Goal: Information Seeking & Learning: Learn about a topic

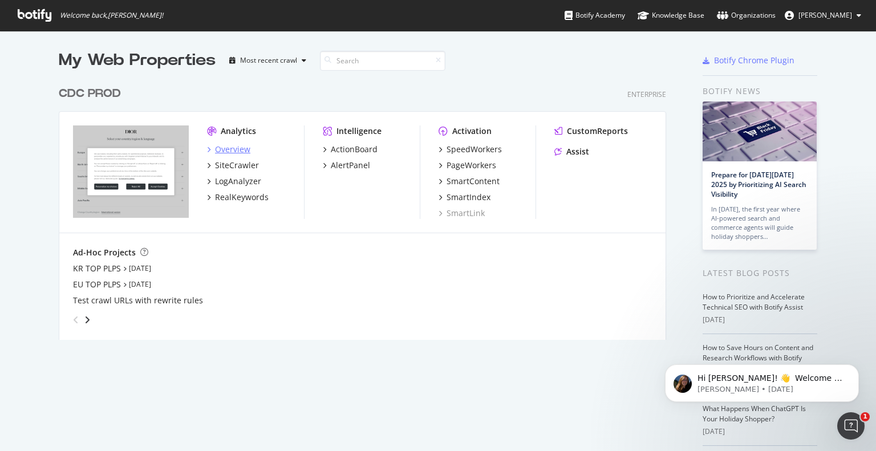
click at [234, 147] on div "Overview" at bounding box center [232, 149] width 35 height 11
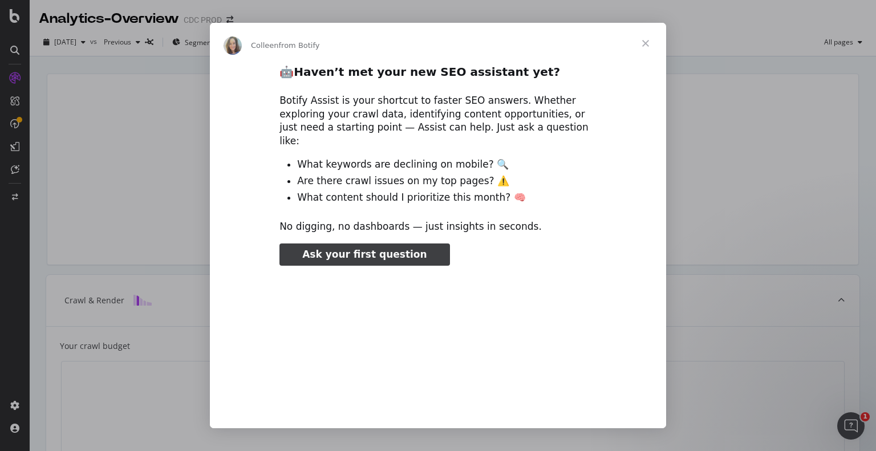
type input "79402"
click at [643, 43] on span "Close" at bounding box center [645, 43] width 41 height 41
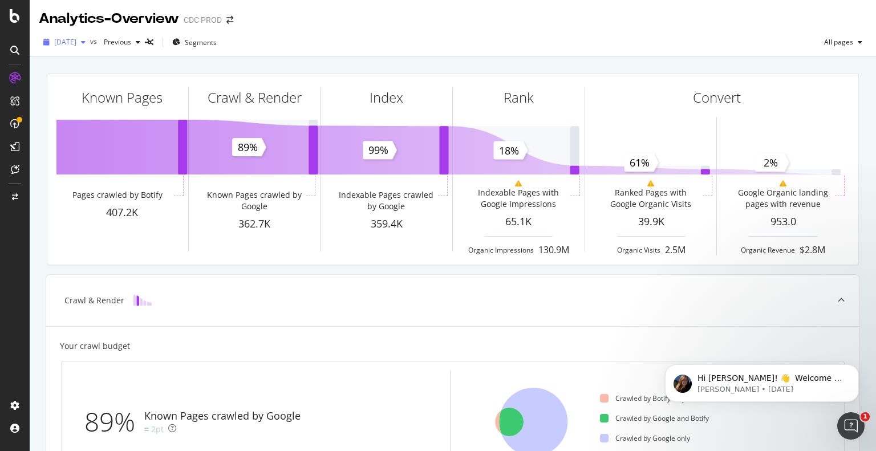
click at [90, 43] on div "button" at bounding box center [83, 42] width 14 height 7
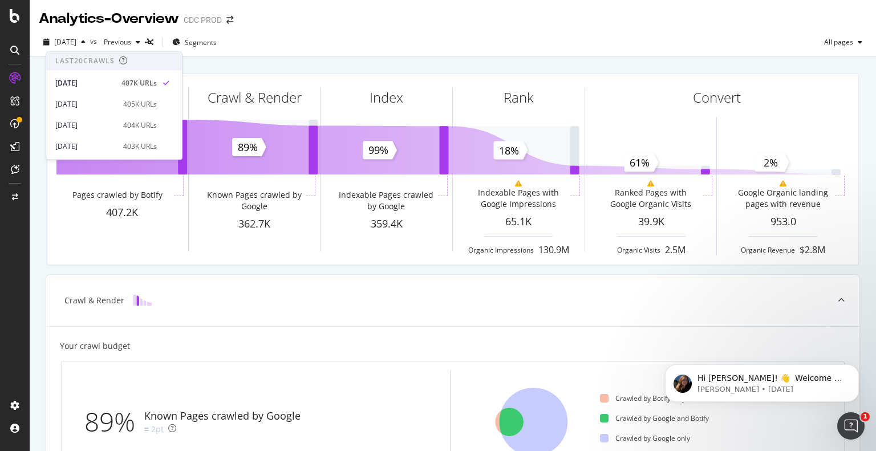
click at [325, 46] on div "[DATE] vs Previous Segments All pages" at bounding box center [453, 44] width 847 height 23
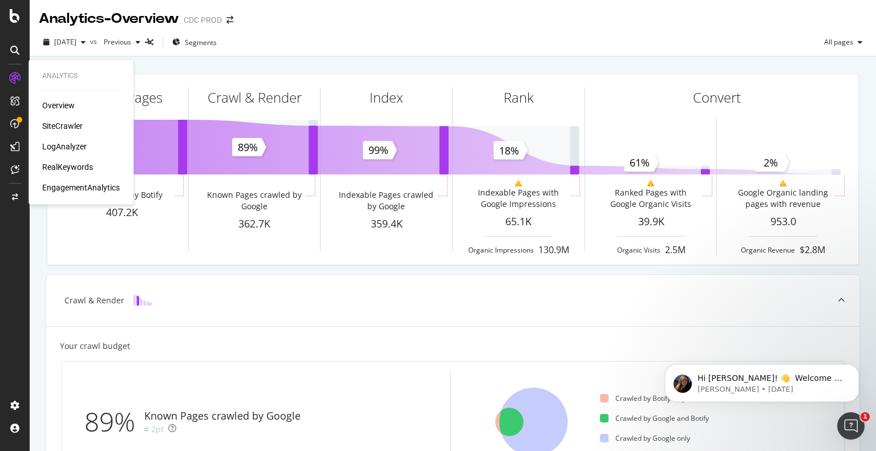
click at [72, 123] on div "SiteCrawler" at bounding box center [62, 125] width 41 height 11
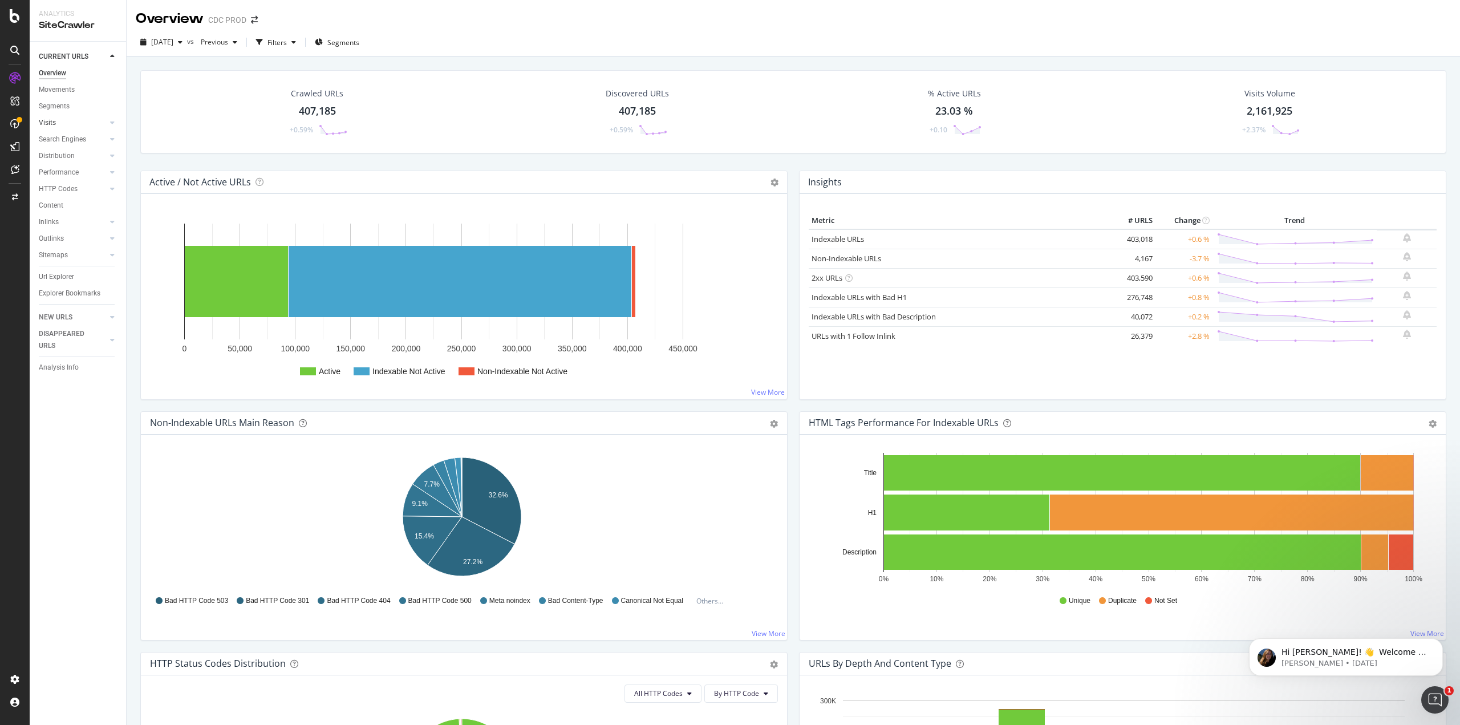
drag, startPoint x: 70, startPoint y: 119, endPoint x: 84, endPoint y: 128, distance: 16.5
click at [70, 119] on link "Visits" at bounding box center [73, 123] width 68 height 12
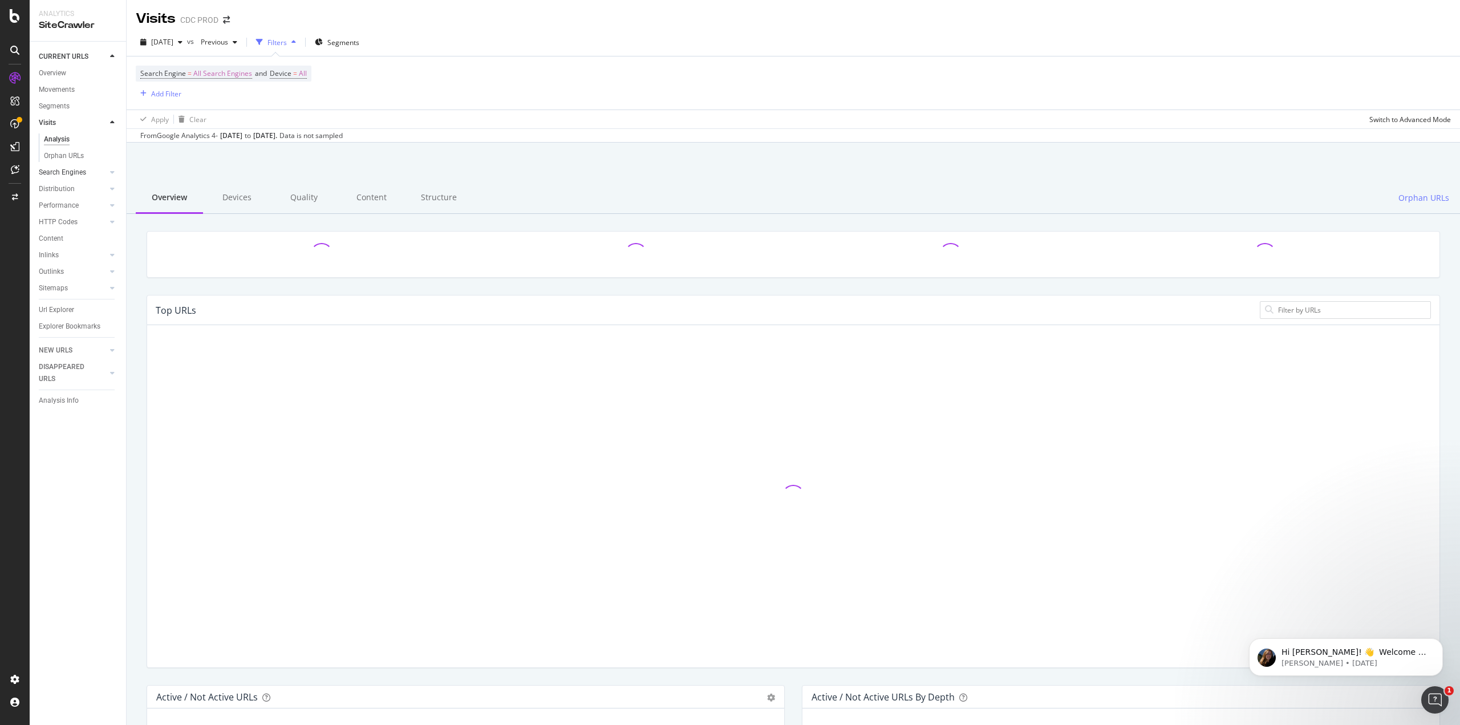
click at [104, 169] on div at bounding box center [100, 172] width 11 height 11
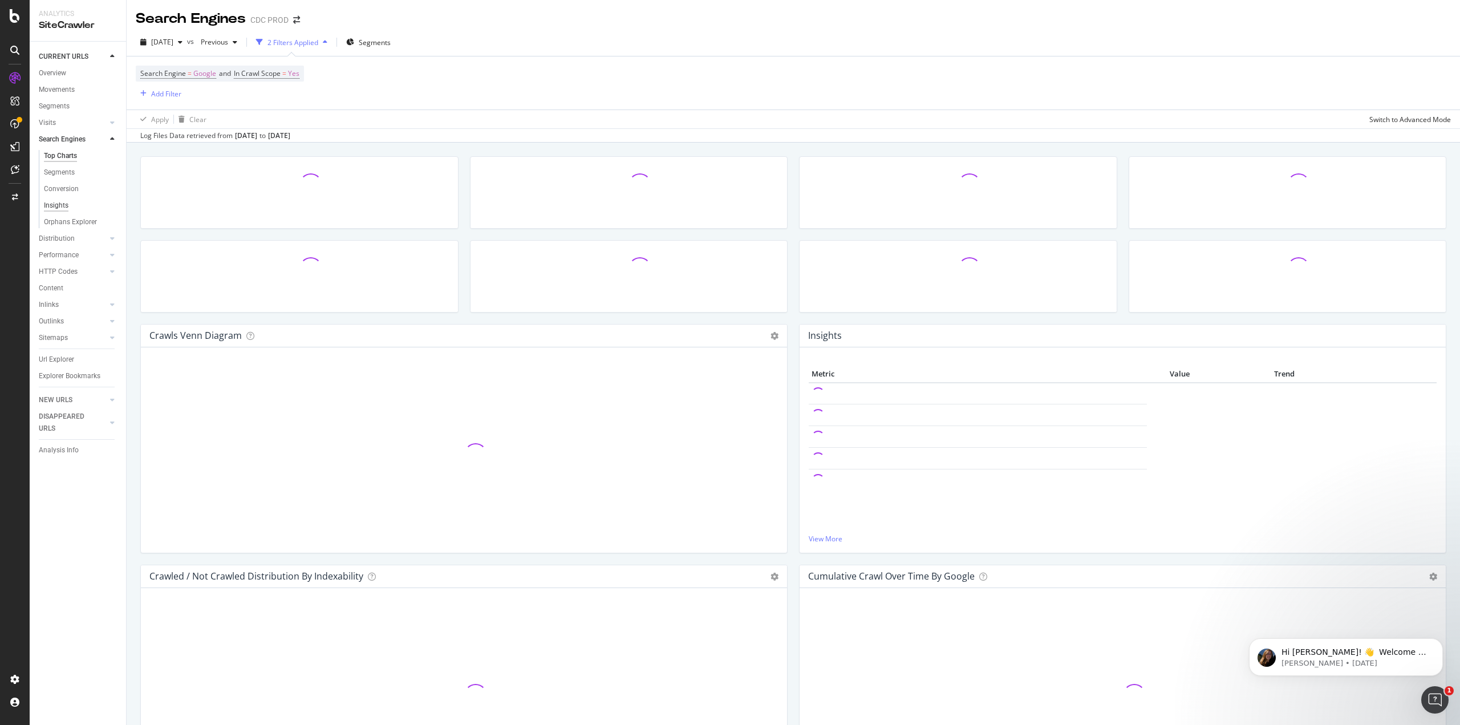
click at [62, 203] on div "Insights" at bounding box center [56, 206] width 25 height 12
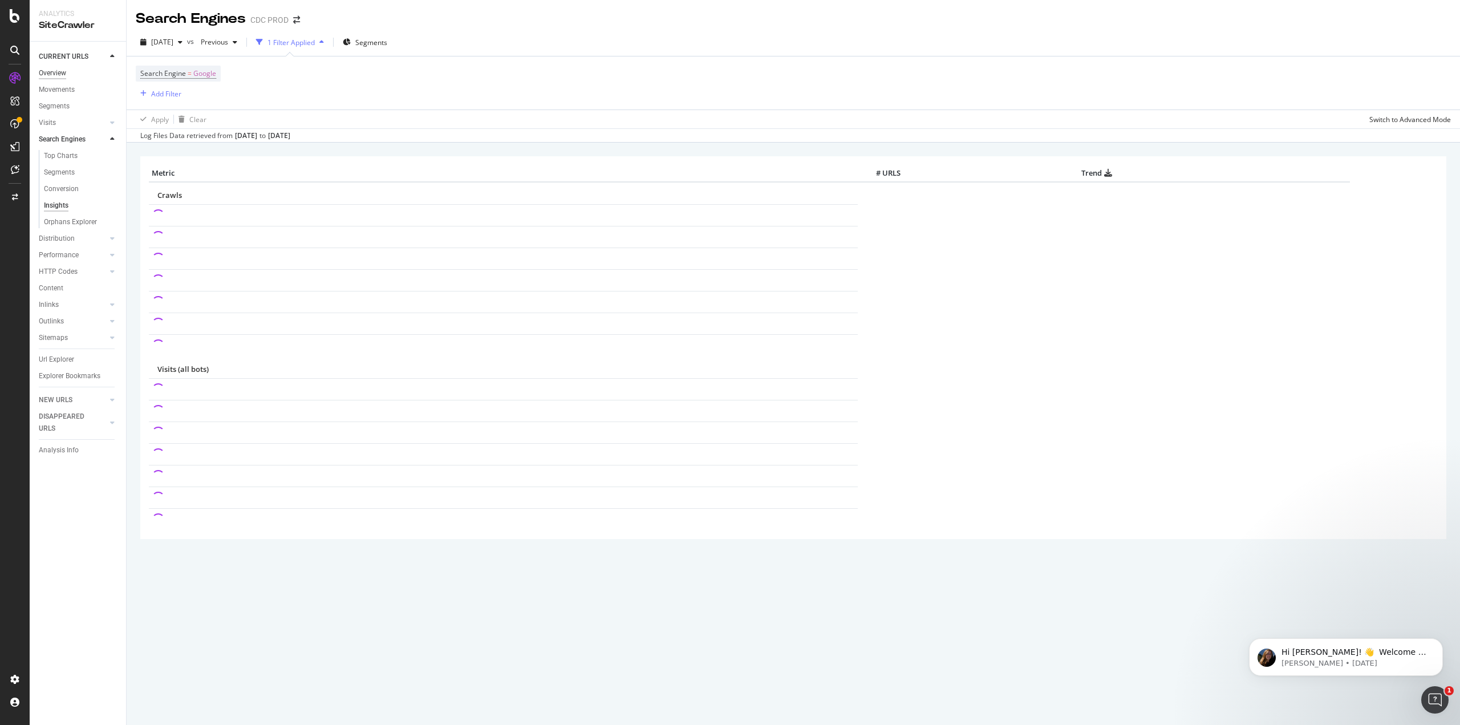
click at [61, 70] on div "Overview" at bounding box center [52, 73] width 27 height 12
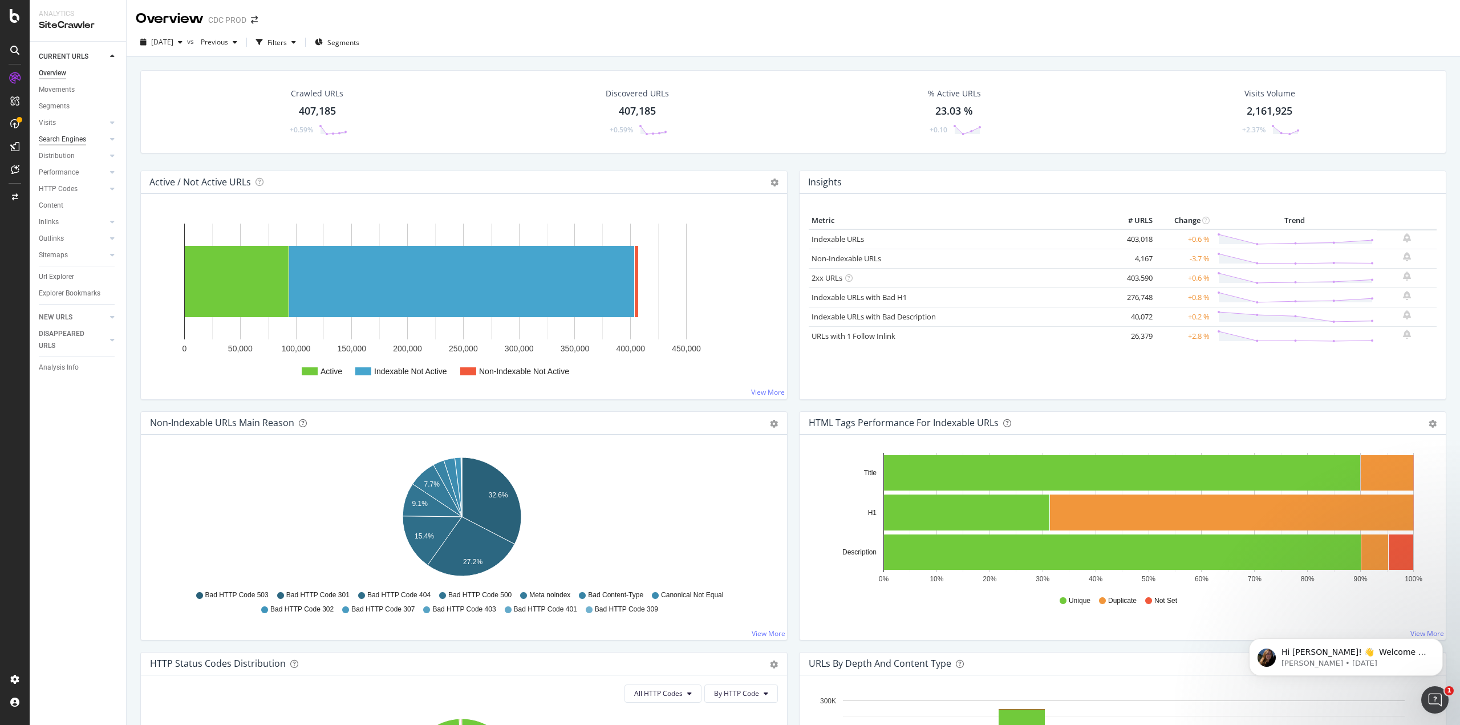
click at [56, 136] on div "Search Engines" at bounding box center [62, 139] width 47 height 12
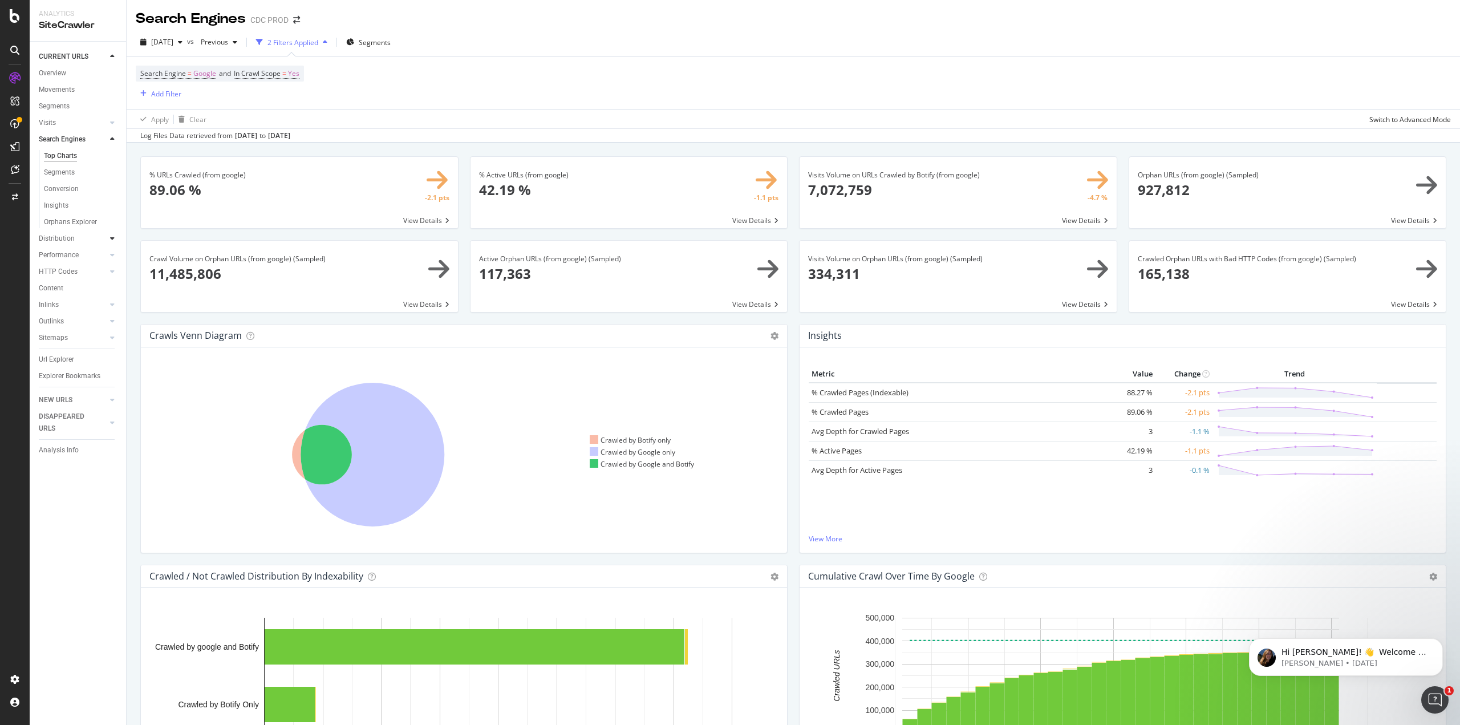
click at [110, 233] on div at bounding box center [112, 238] width 11 height 11
click at [110, 241] on icon at bounding box center [112, 238] width 5 height 7
click at [62, 106] on div "Segments" at bounding box center [54, 106] width 31 height 12
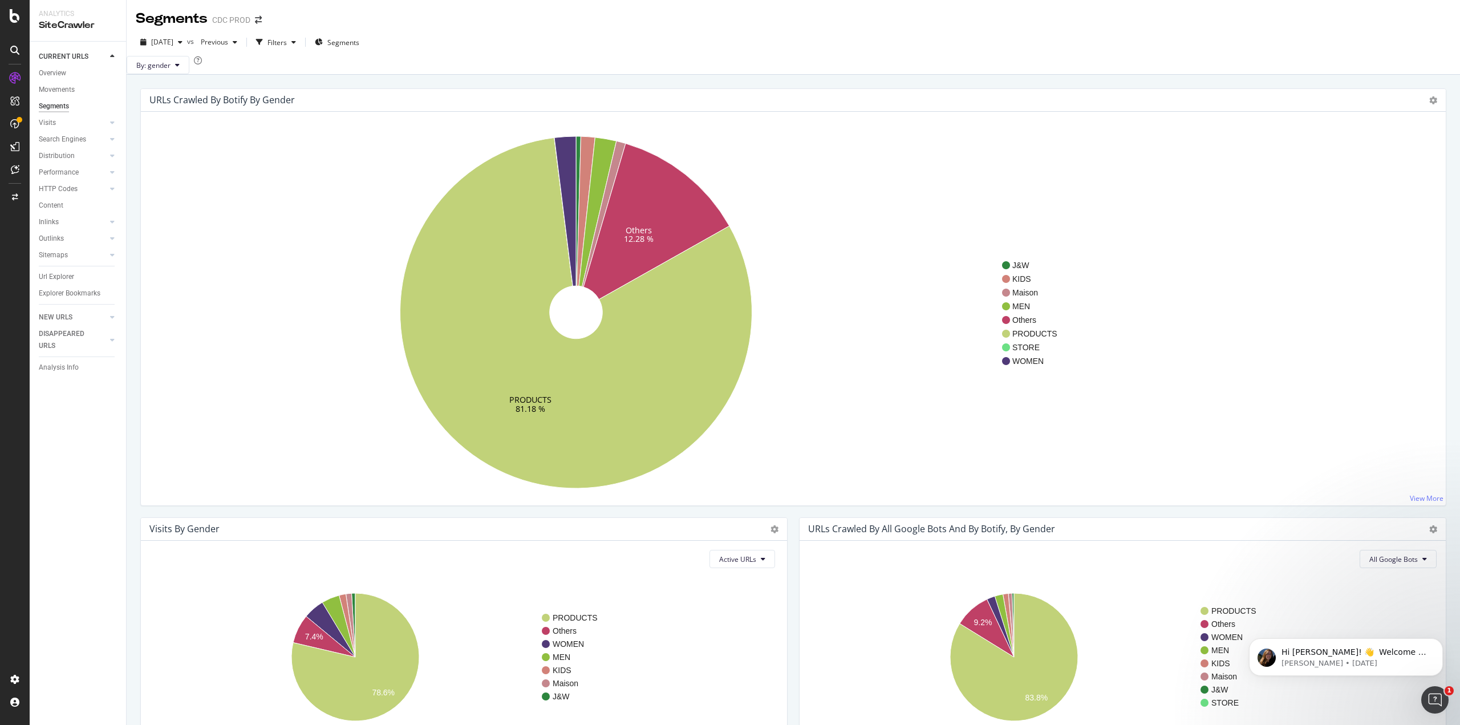
click at [110, 54] on icon at bounding box center [112, 56] width 5 height 7
click at [63, 167] on div "RealKeywords" at bounding box center [67, 166] width 51 height 11
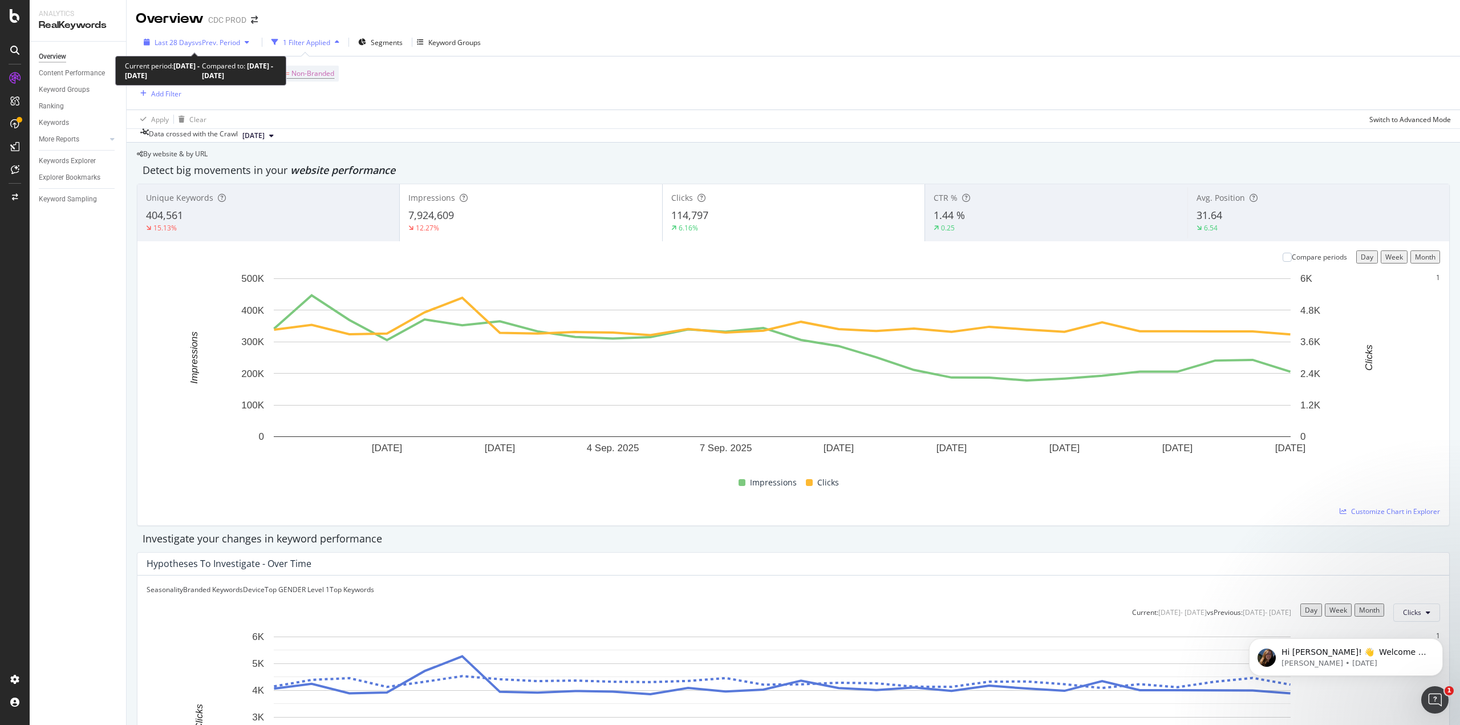
click at [239, 44] on span "vs Prev. Period" at bounding box center [217, 43] width 45 height 10
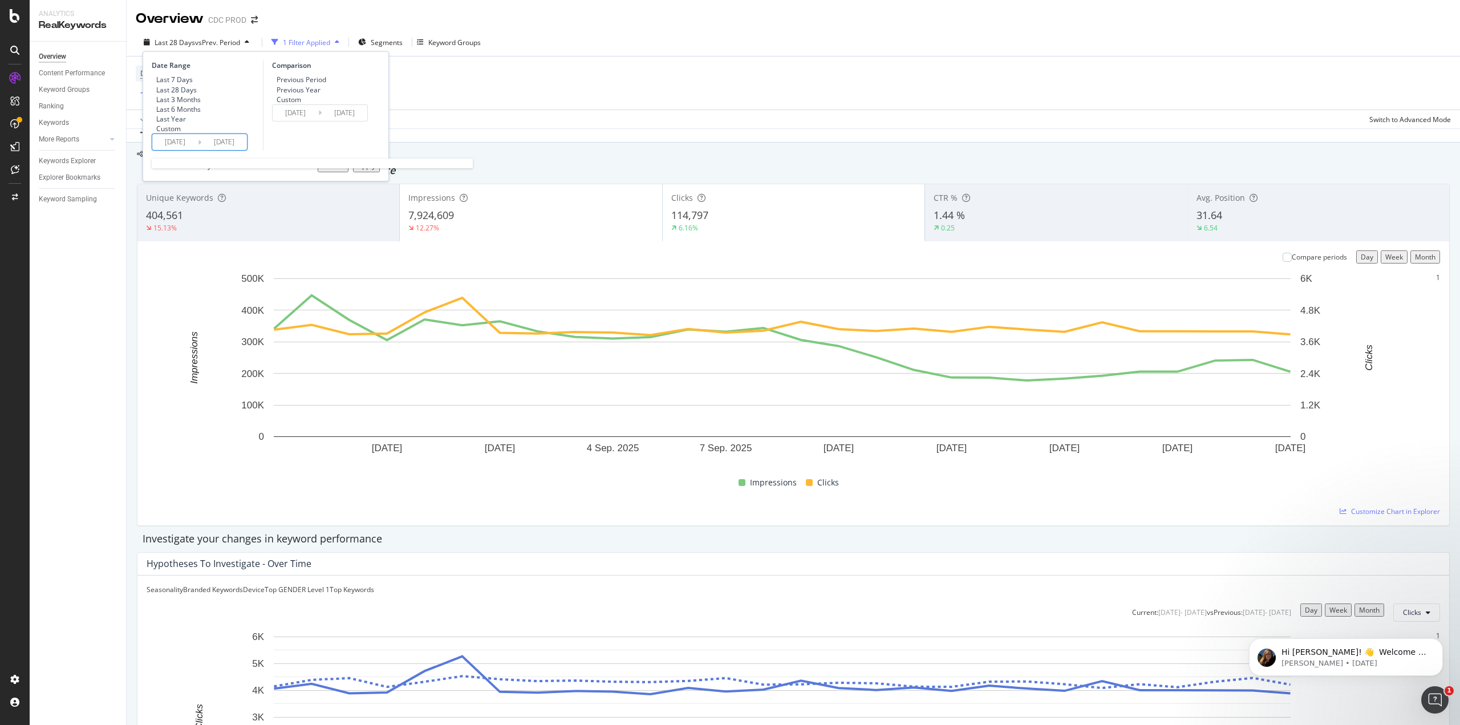
click at [169, 150] on input "[DATE]" at bounding box center [175, 142] width 46 height 16
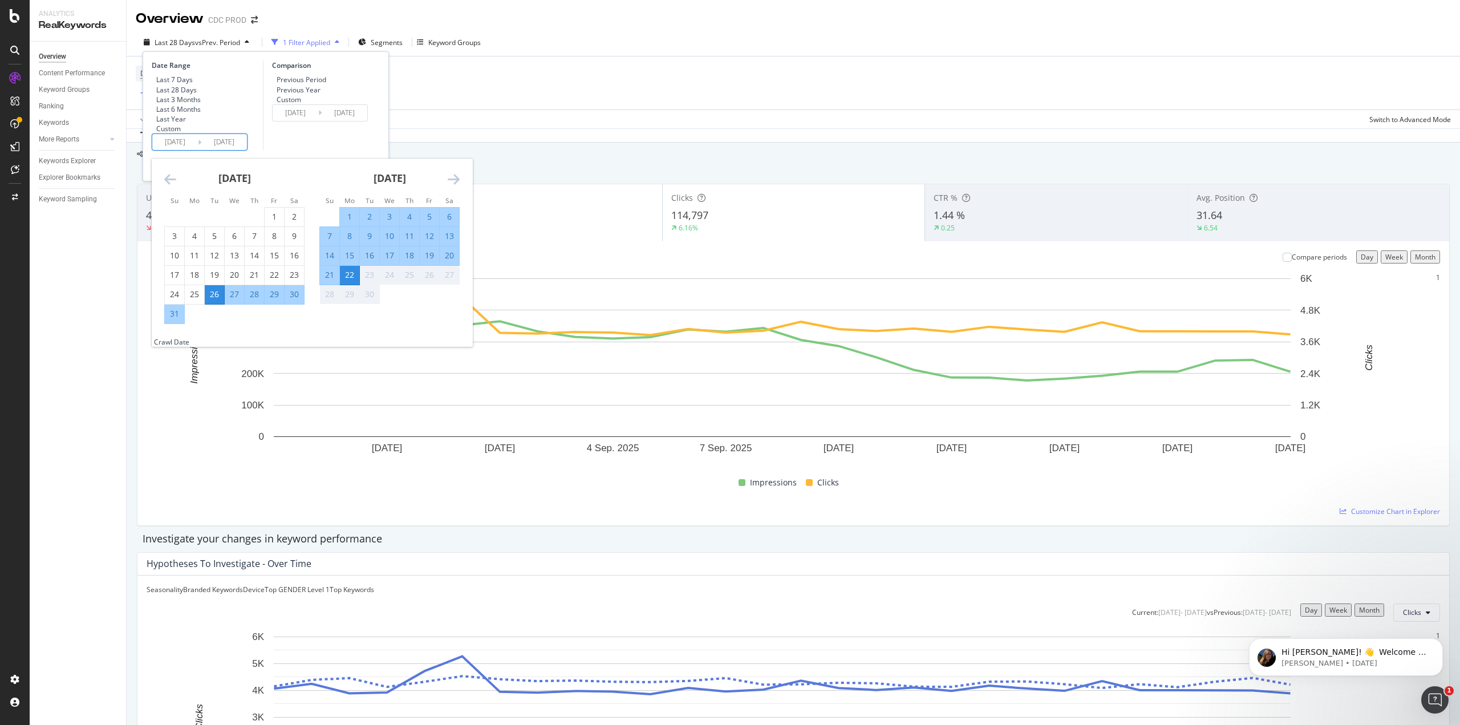
click at [346, 222] on div "1" at bounding box center [349, 216] width 19 height 11
type input "[DATE]"
click at [356, 281] on div "22" at bounding box center [349, 274] width 19 height 11
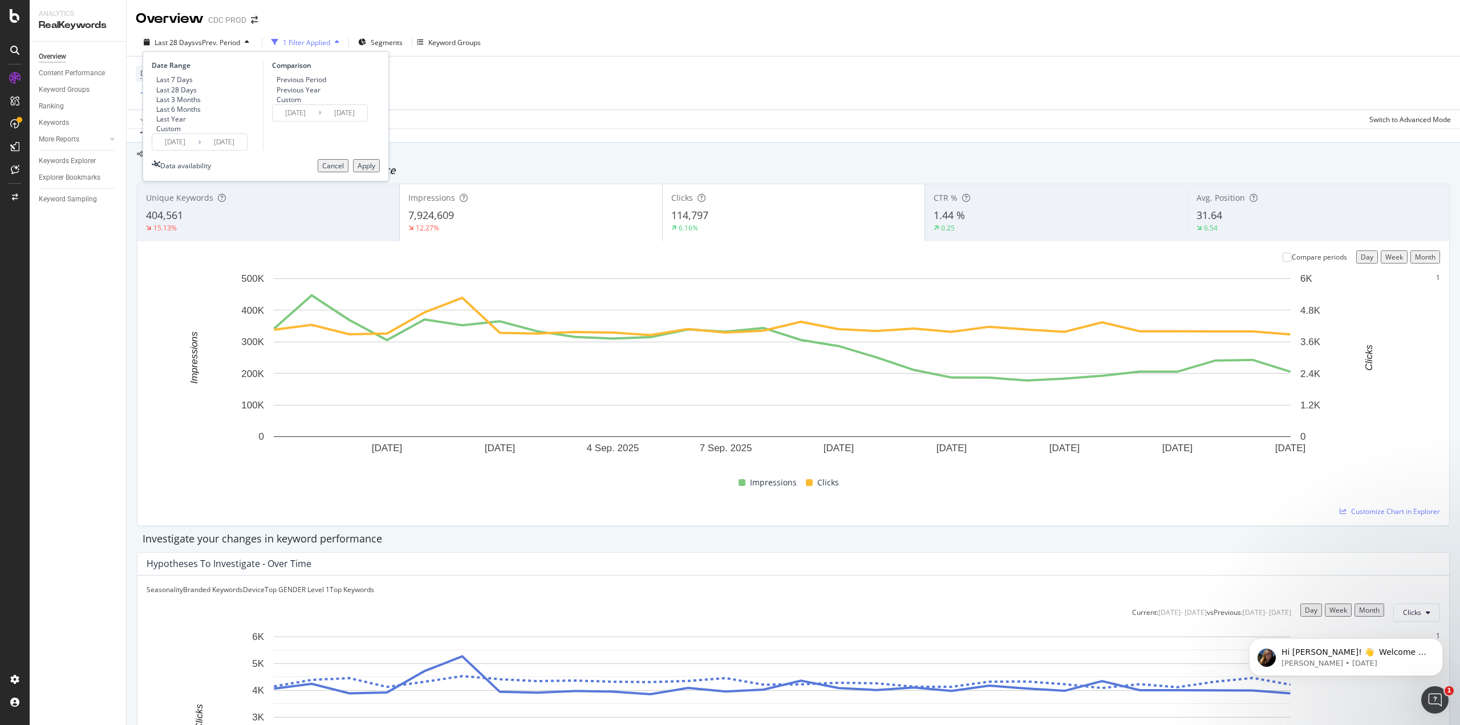
click at [358, 171] on div "Apply" at bounding box center [367, 166] width 18 height 10
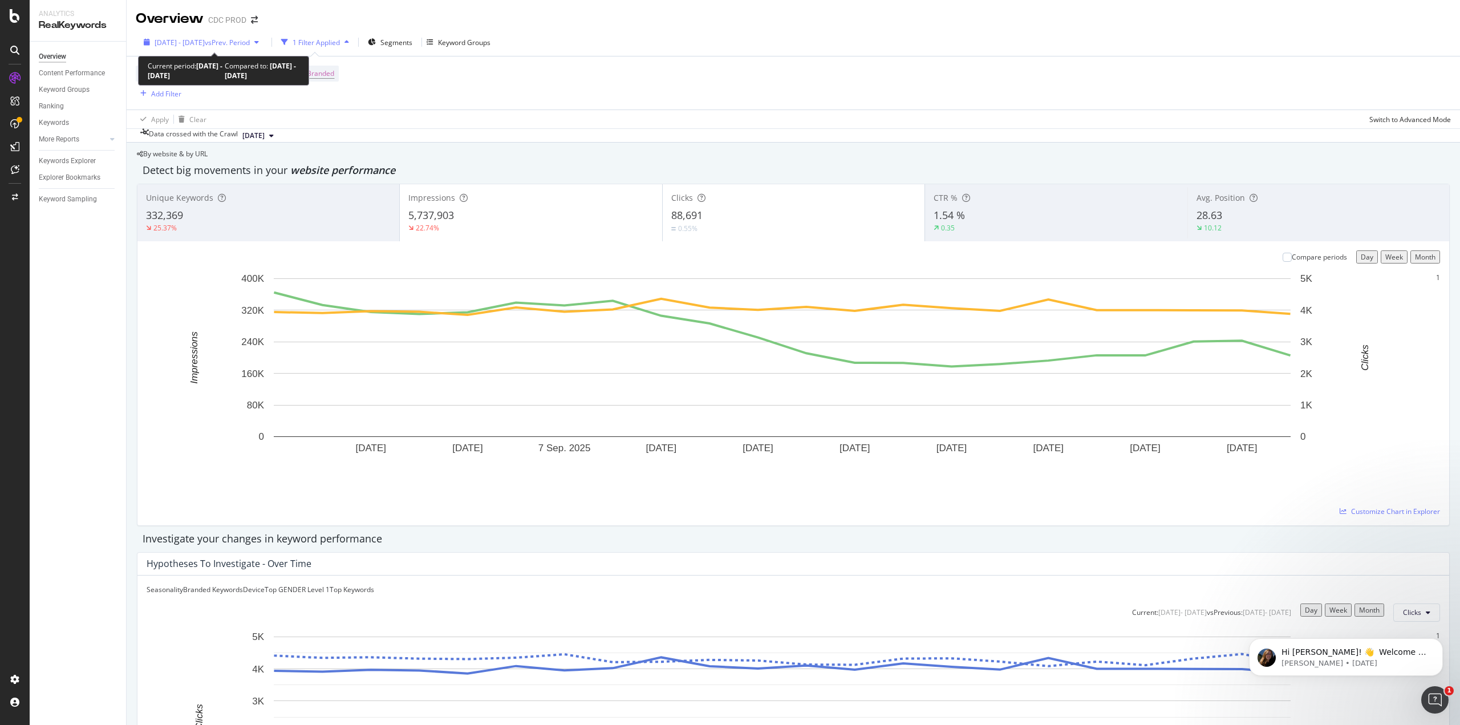
click at [264, 42] on div "button" at bounding box center [257, 42] width 14 height 7
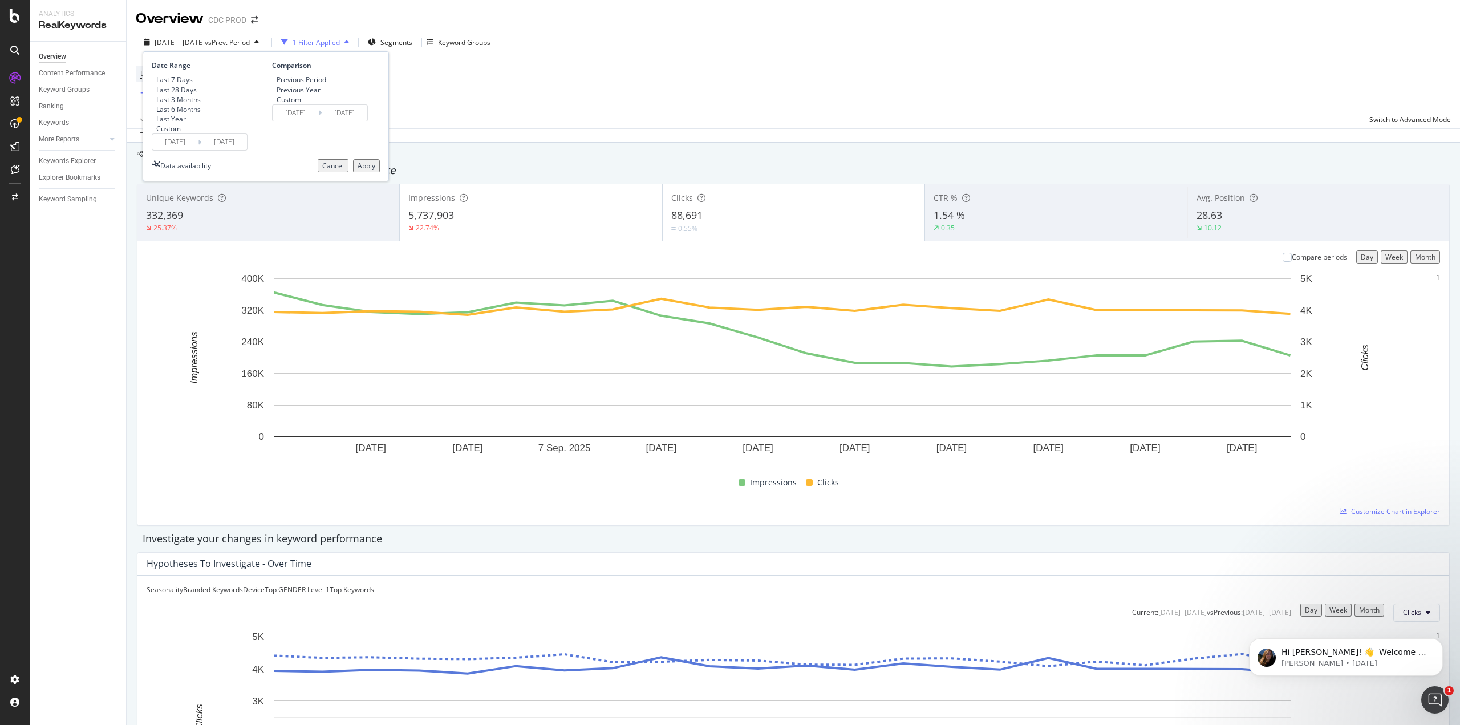
click at [272, 91] on div "Previous Year" at bounding box center [272, 90] width 0 height 10
type input "[DATE]"
click at [361, 171] on div "Apply" at bounding box center [367, 166] width 18 height 10
click at [343, 44] on icon "button" at bounding box center [341, 42] width 5 height 7
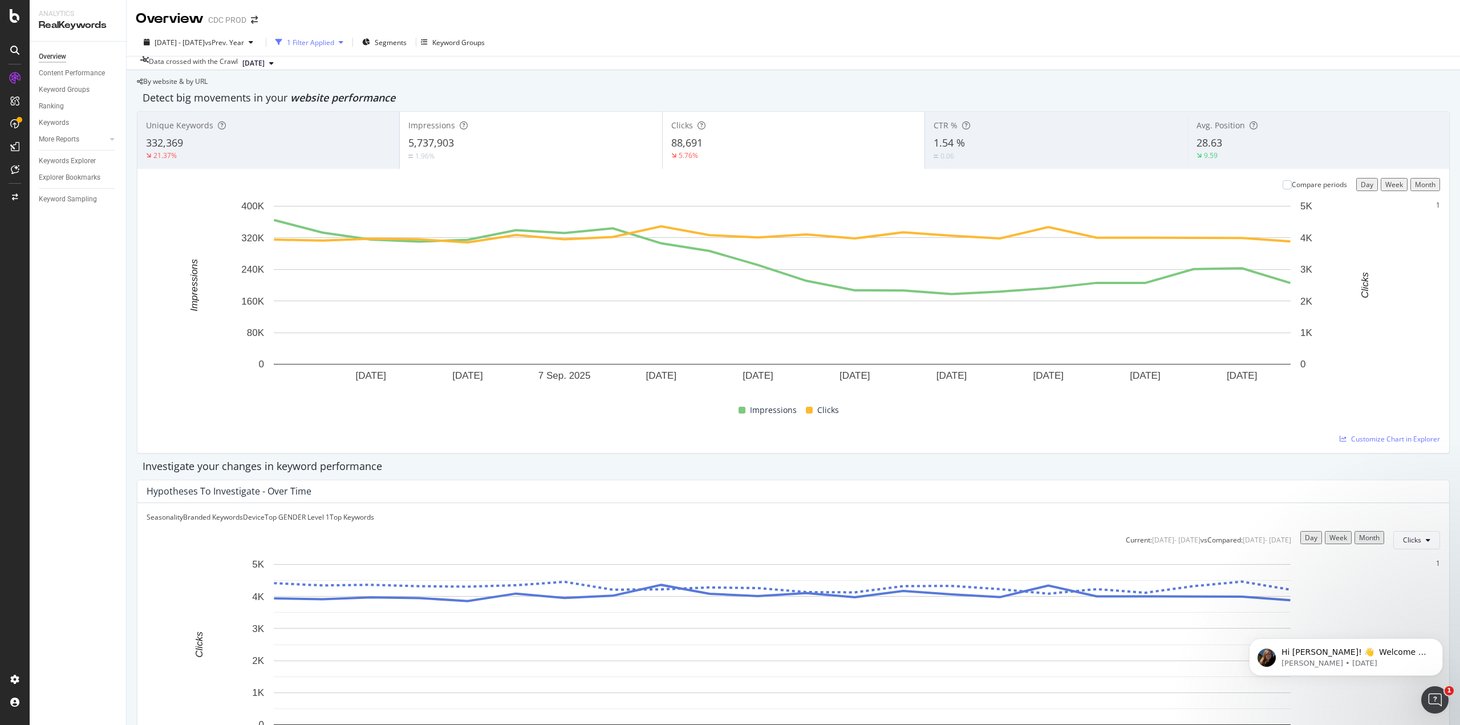
click at [343, 44] on icon "button" at bounding box center [341, 42] width 5 height 7
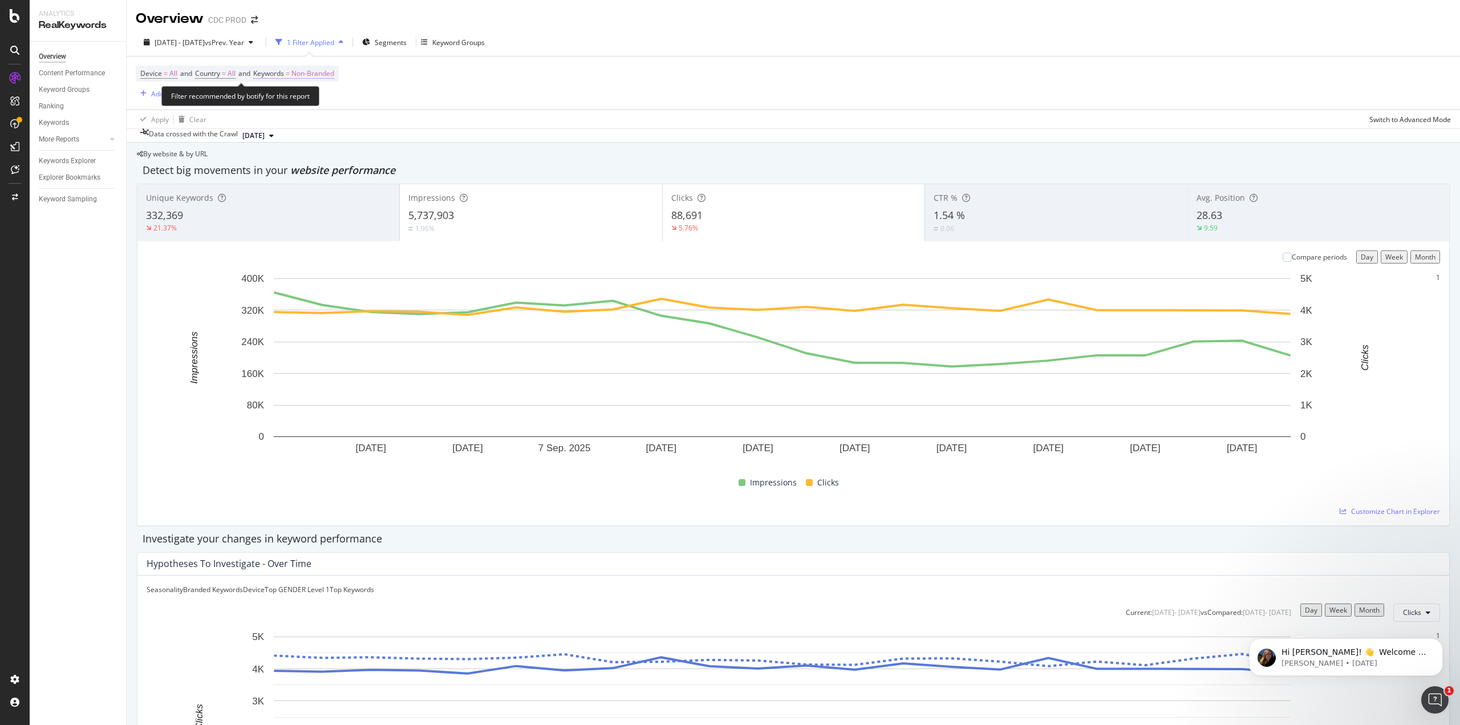
click at [330, 75] on span "Non-Branded" at bounding box center [312, 74] width 43 height 16
click at [321, 85] on div "button" at bounding box center [316, 81] width 14 height 7
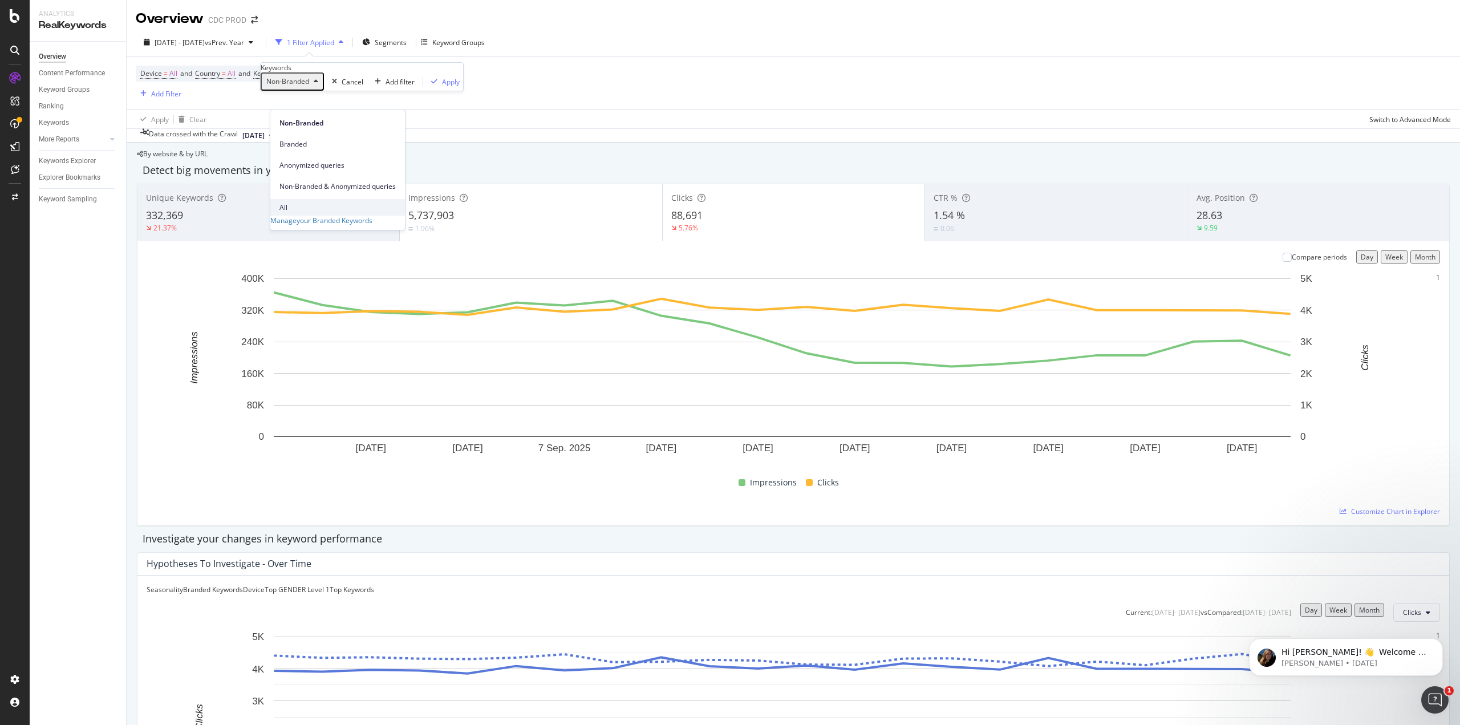
click at [293, 203] on span "All" at bounding box center [338, 208] width 116 height 10
click at [431, 100] on div "Device = All and Country = All and Keywords = Non-Branded Add Filter" at bounding box center [793, 82] width 1315 height 53
click at [226, 72] on span "=" at bounding box center [224, 73] width 4 height 10
click at [216, 86] on icon at bounding box center [216, 82] width 8 height 7
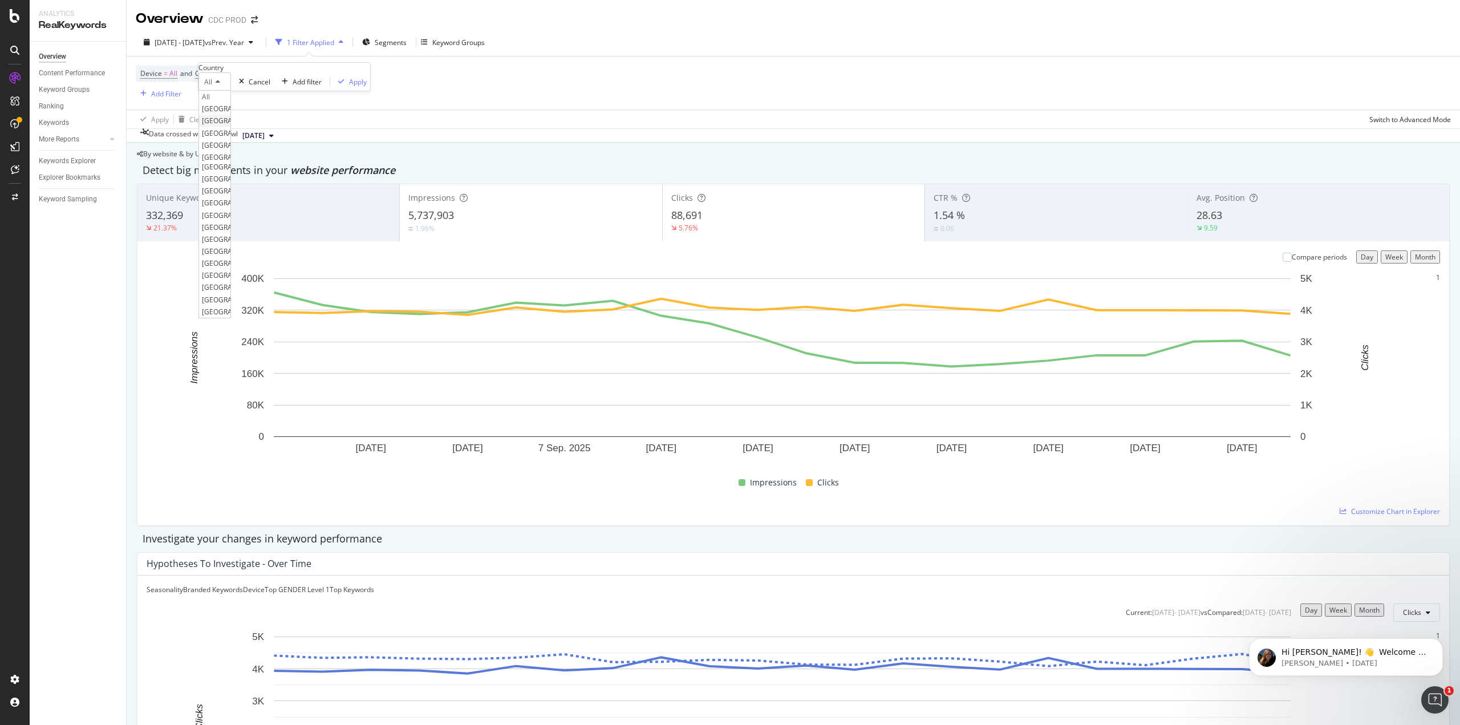
click at [271, 125] on span "[GEOGRAPHIC_DATA]" at bounding box center [236, 121] width 69 height 10
click at [435, 137] on div "Data crossed with the Crawl [DATE]" at bounding box center [794, 135] width 1334 height 14
click at [233, 74] on span "All" at bounding box center [232, 74] width 8 height 16
click at [220, 86] on icon at bounding box center [216, 82] width 8 height 7
click at [220, 125] on span "[GEOGRAPHIC_DATA]" at bounding box center [236, 121] width 69 height 10
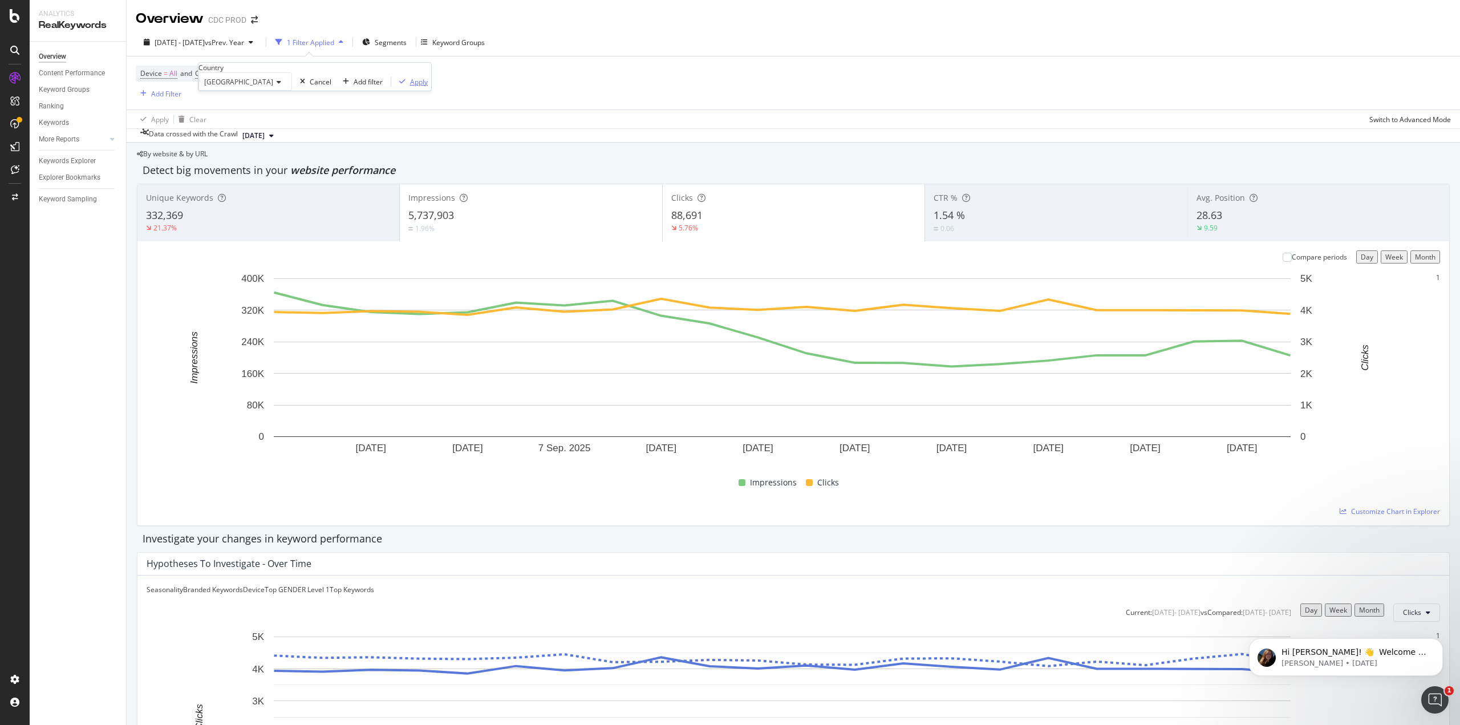
click at [410, 87] on div "Apply" at bounding box center [419, 82] width 18 height 10
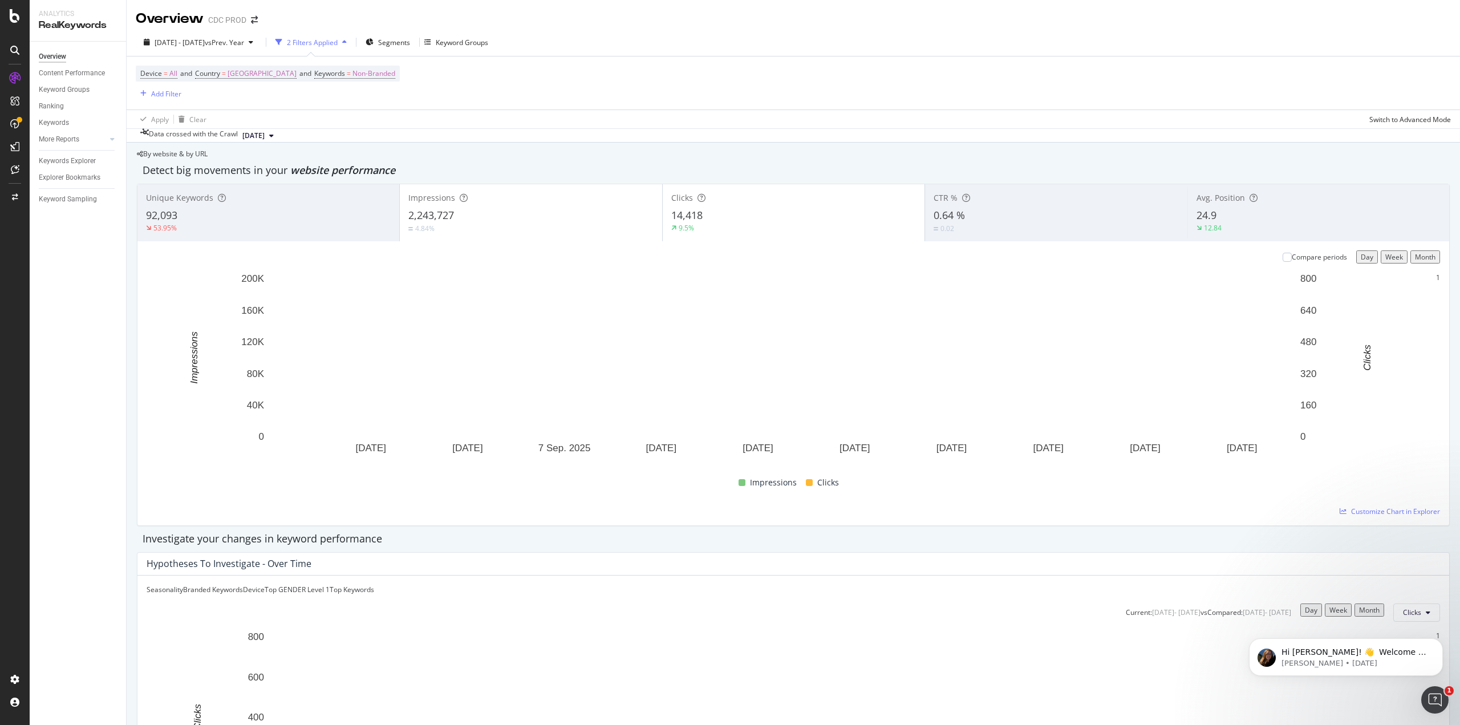
click at [464, 217] on div "2,243,727" at bounding box center [530, 215] width 245 height 15
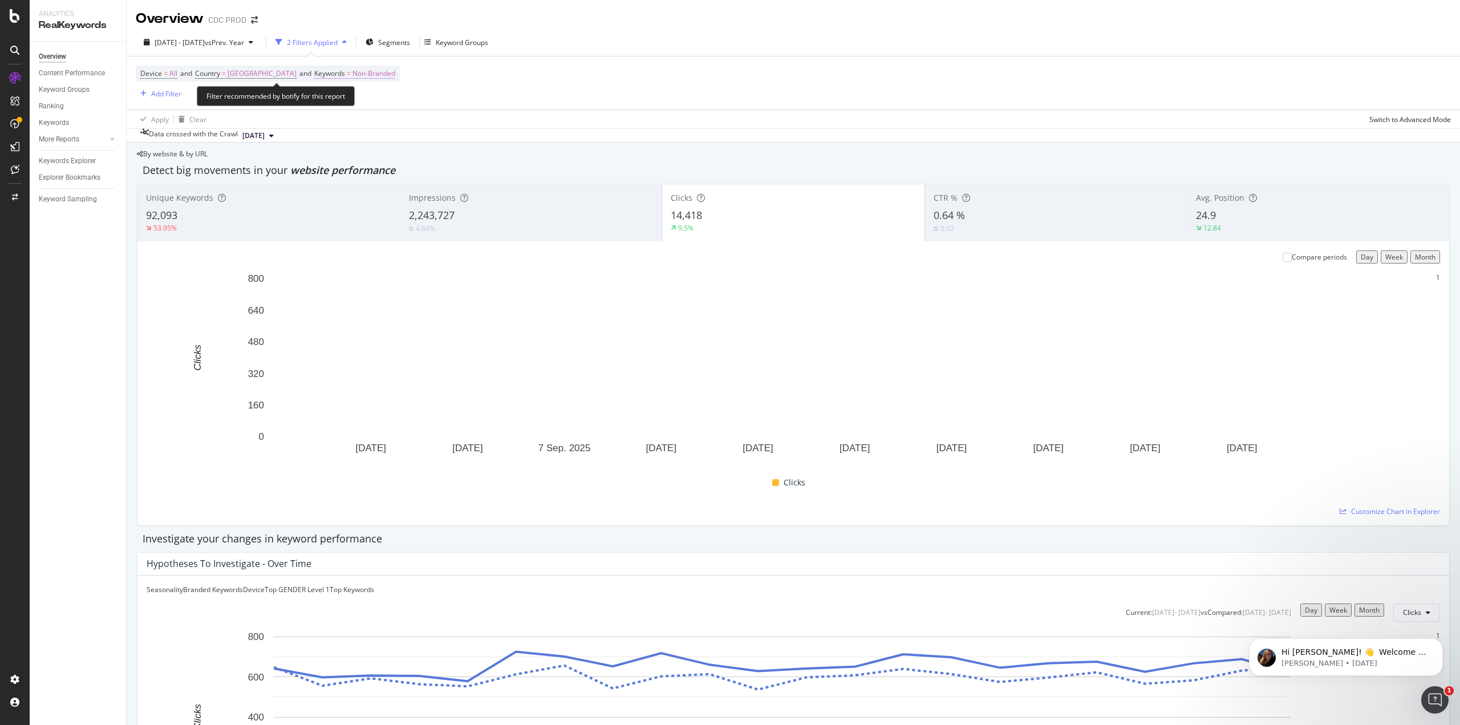
click at [370, 76] on span "Non-Branded" at bounding box center [374, 74] width 43 height 16
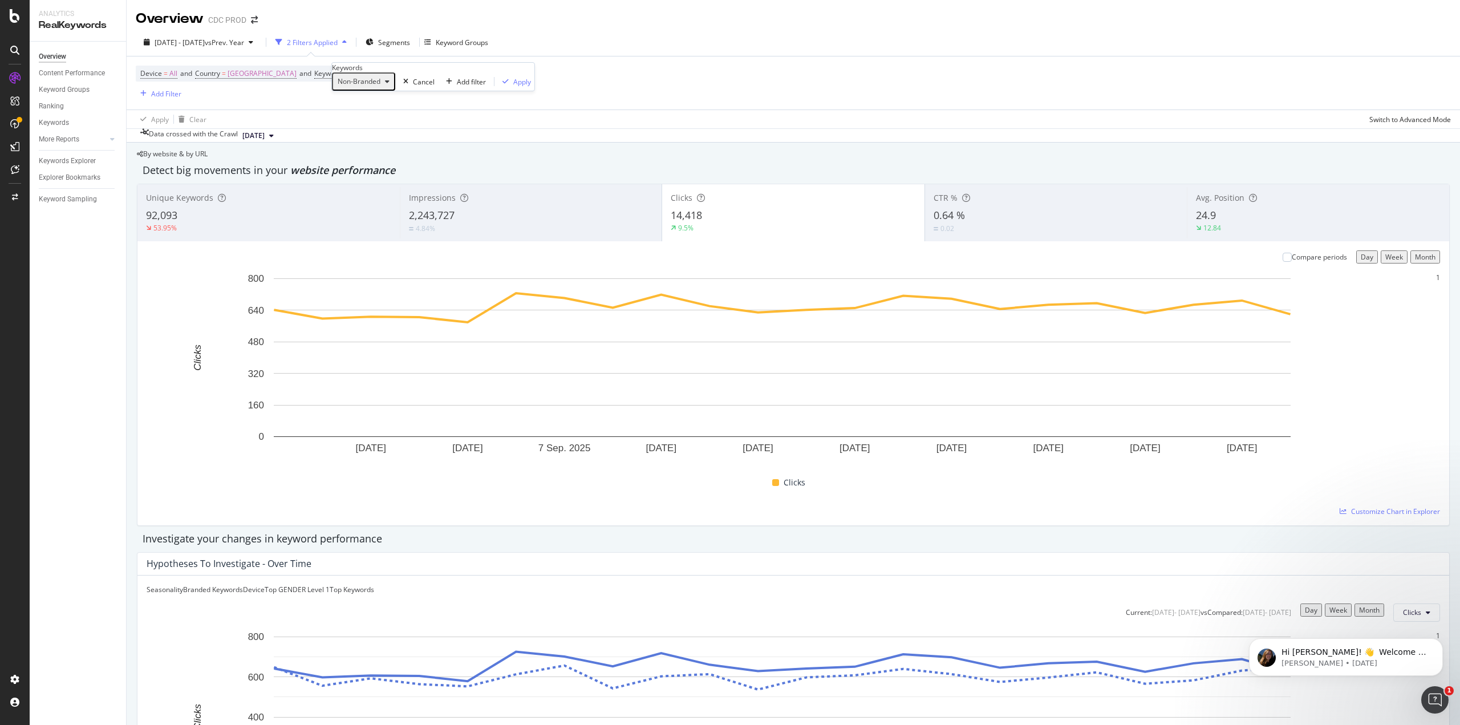
click at [380, 86] on span "Non-Branded" at bounding box center [356, 81] width 47 height 10
click at [371, 203] on span "All" at bounding box center [409, 208] width 116 height 10
click at [479, 87] on div "Apply" at bounding box center [488, 82] width 18 height 10
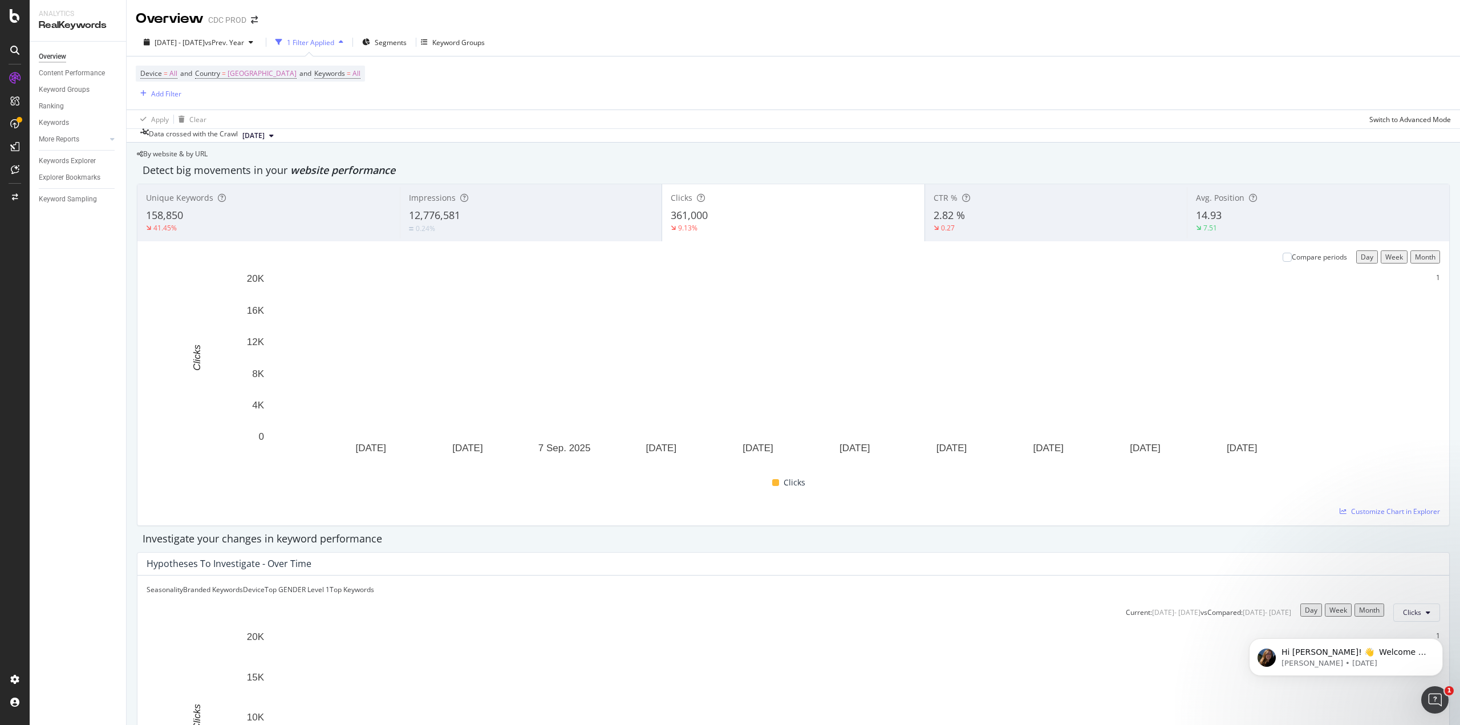
click at [497, 218] on div "12,776,581" at bounding box center [531, 215] width 245 height 15
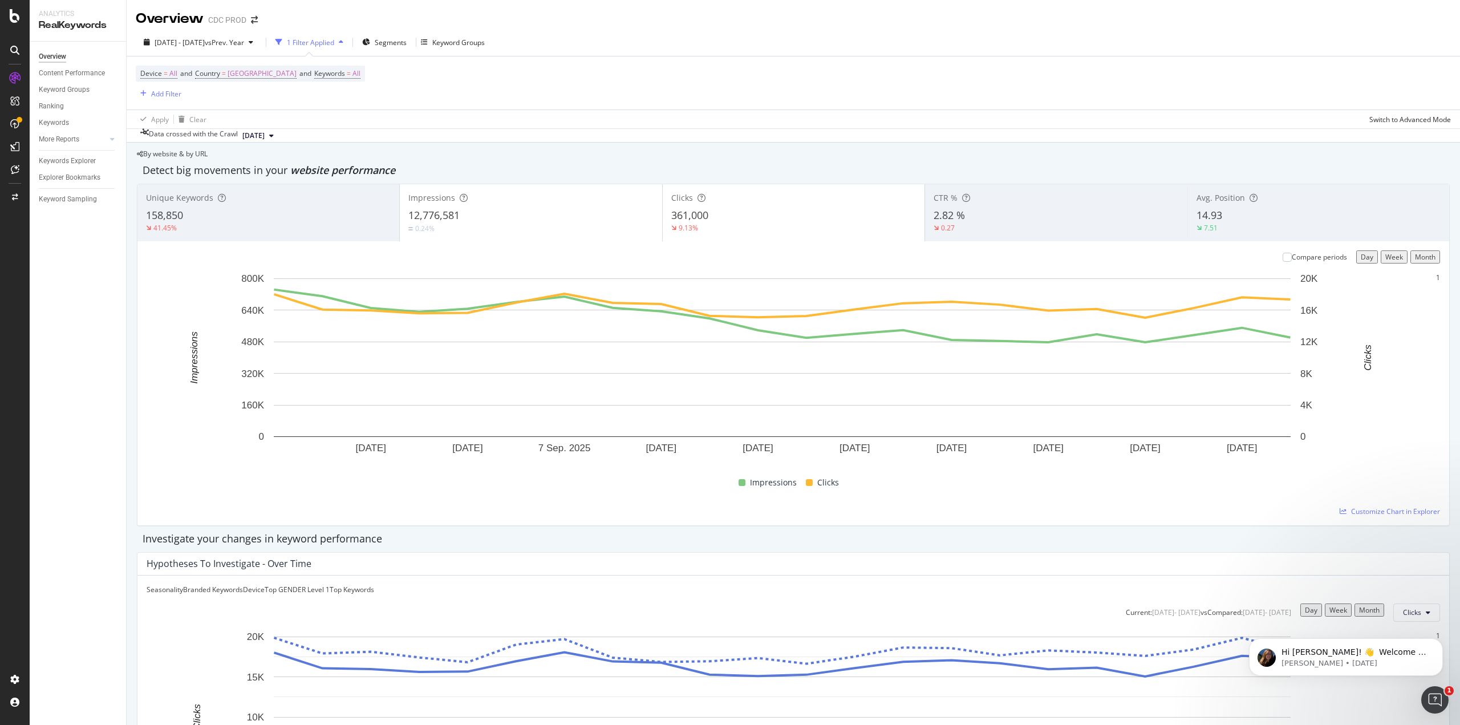
click at [857, 225] on div "9.13%" at bounding box center [793, 228] width 245 height 10
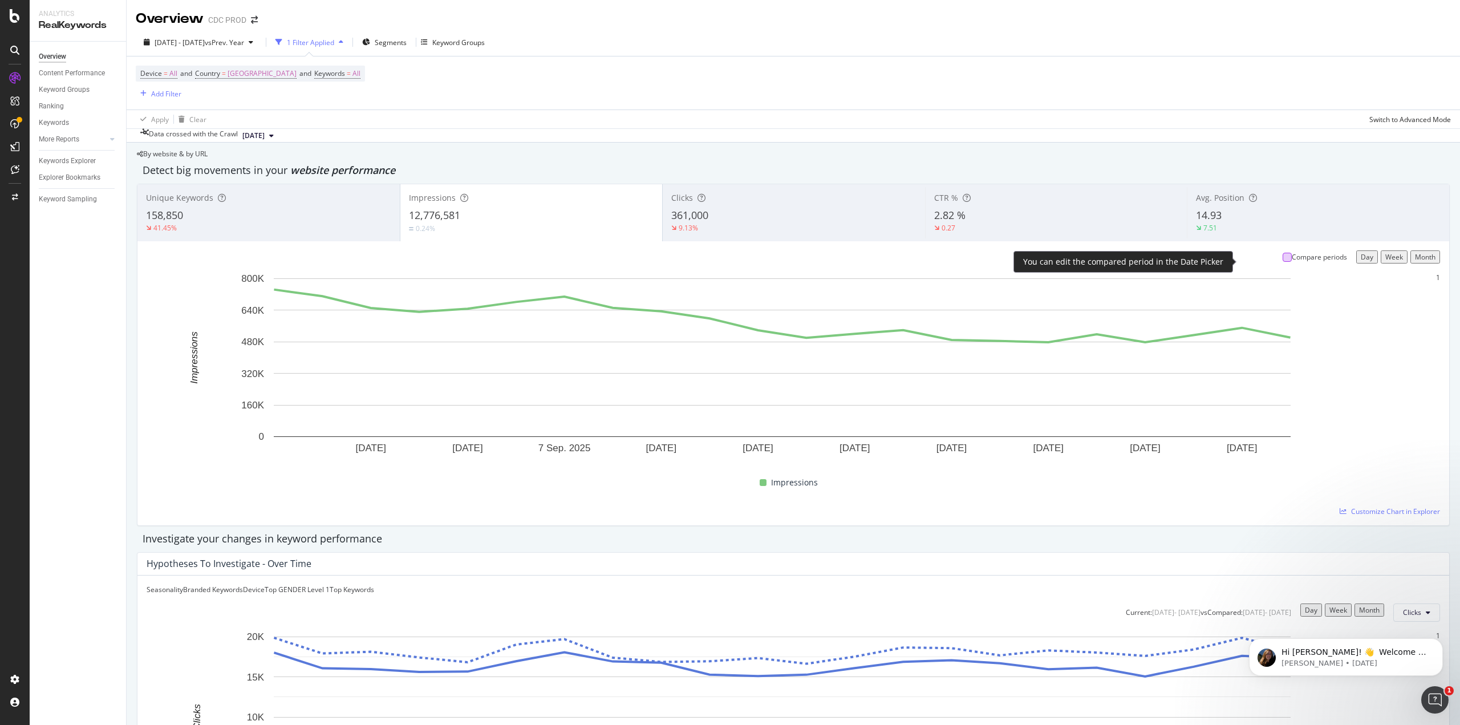
click at [876, 262] on div at bounding box center [1287, 257] width 9 height 9
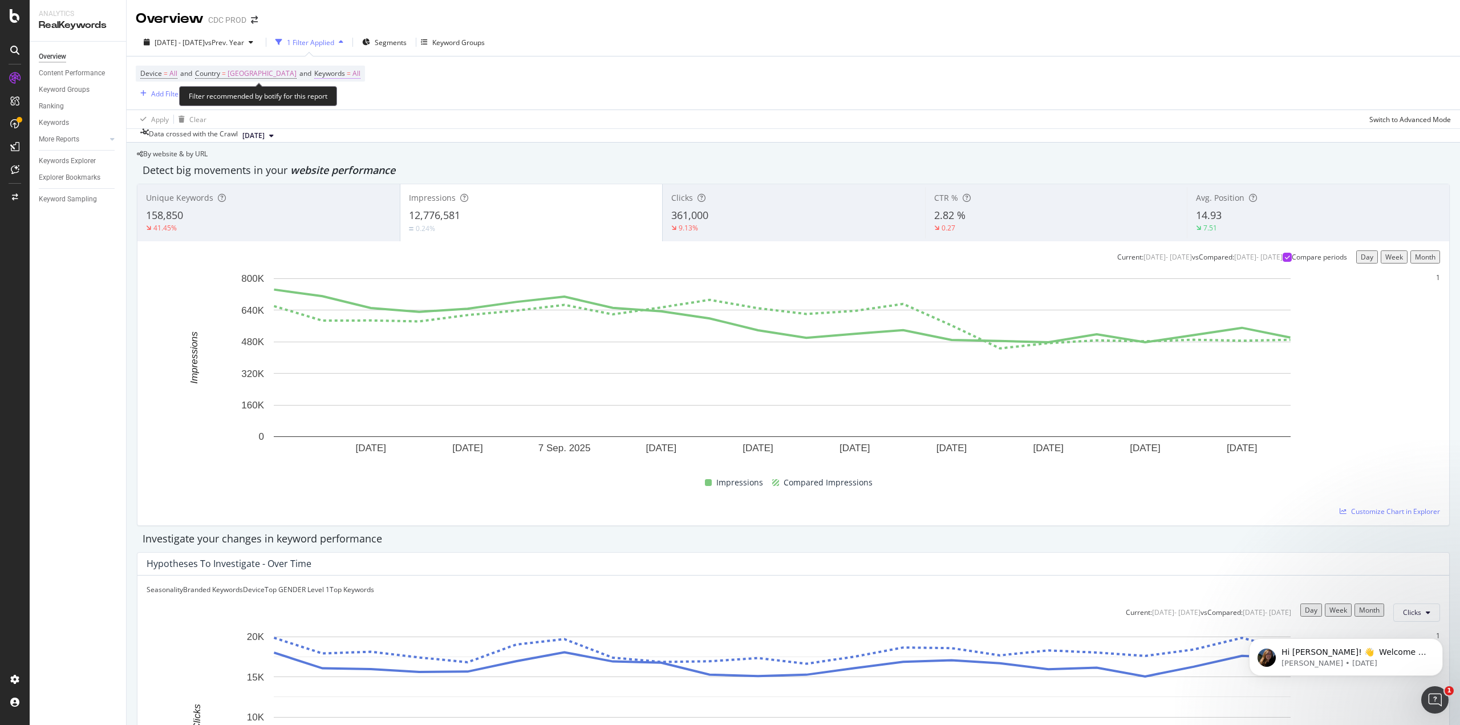
click at [345, 75] on span "Keywords" at bounding box center [329, 73] width 31 height 10
click at [357, 85] on div "button" at bounding box center [353, 81] width 14 height 7
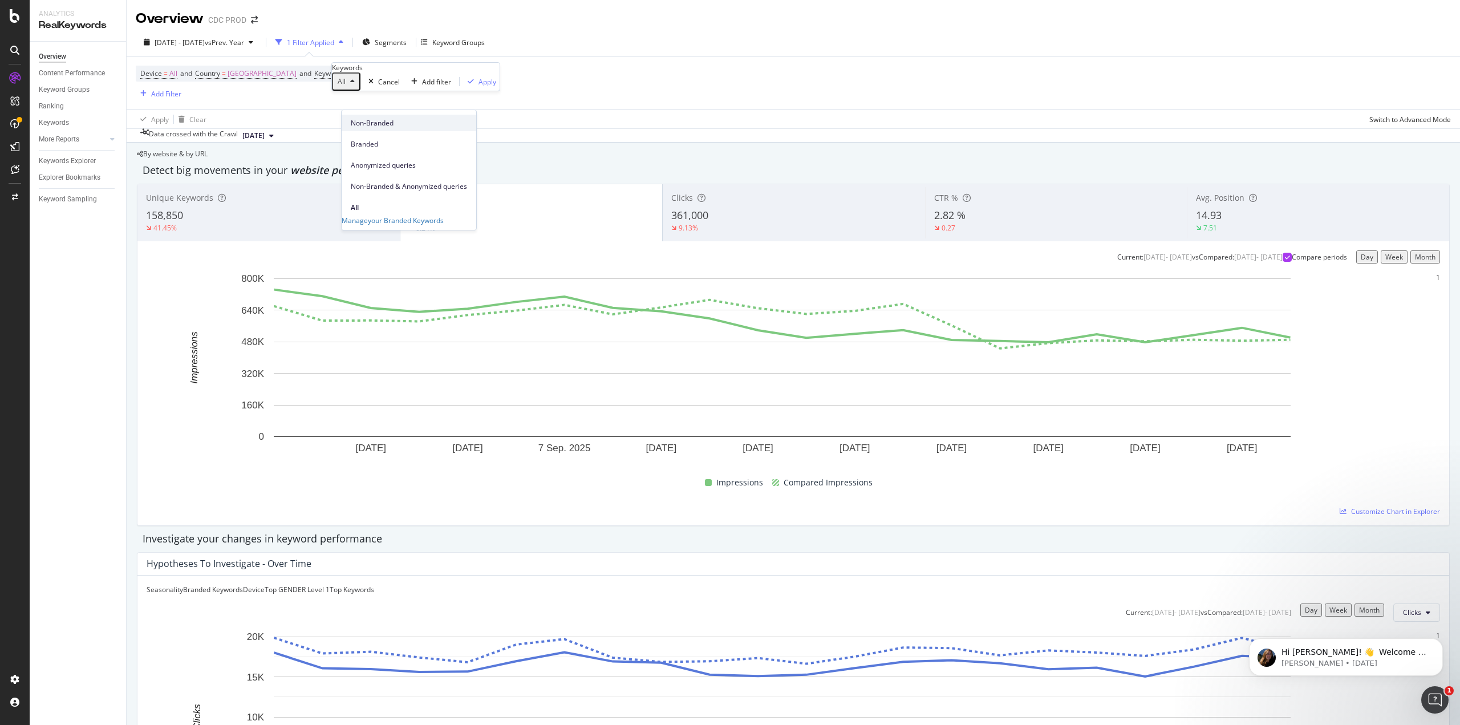
click at [366, 122] on span "Non-Branded" at bounding box center [409, 123] width 116 height 10
click at [376, 86] on span "Non-Branded" at bounding box center [356, 81] width 47 height 10
click at [372, 139] on span "Branded" at bounding box center [409, 144] width 116 height 10
click at [498, 87] on div "Apply" at bounding box center [507, 82] width 18 height 10
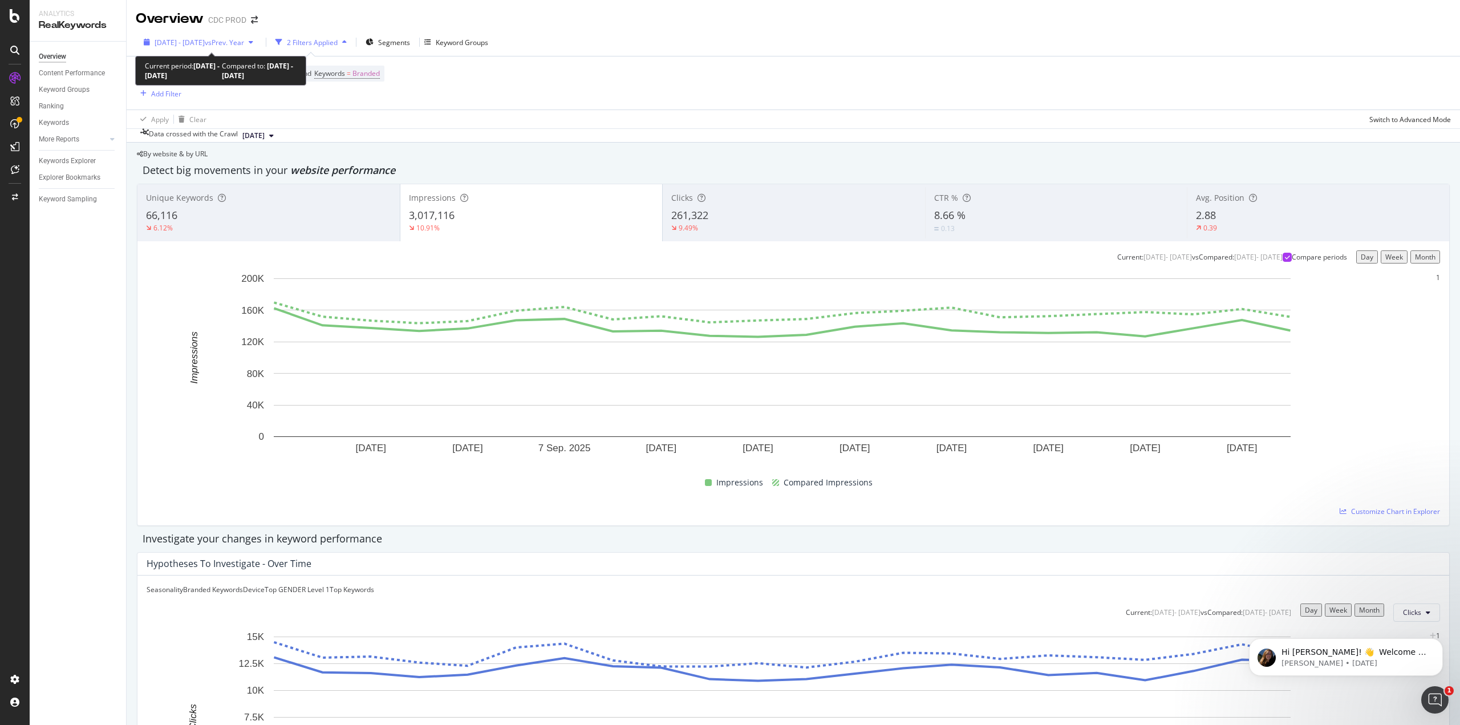
click at [258, 44] on div "button" at bounding box center [251, 42] width 14 height 7
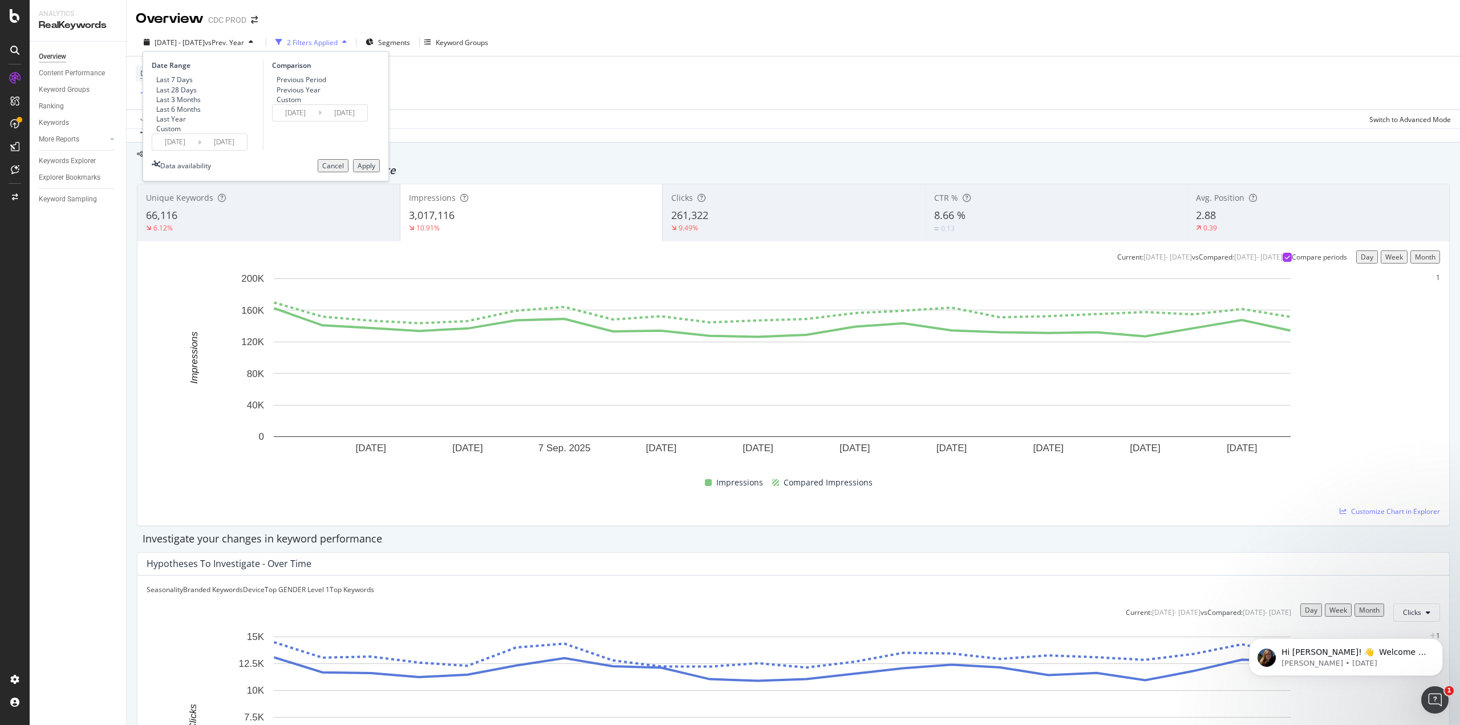
click at [200, 148] on icon at bounding box center [199, 142] width 3 height 11
click at [218, 150] on input "[DATE]" at bounding box center [224, 142] width 46 height 16
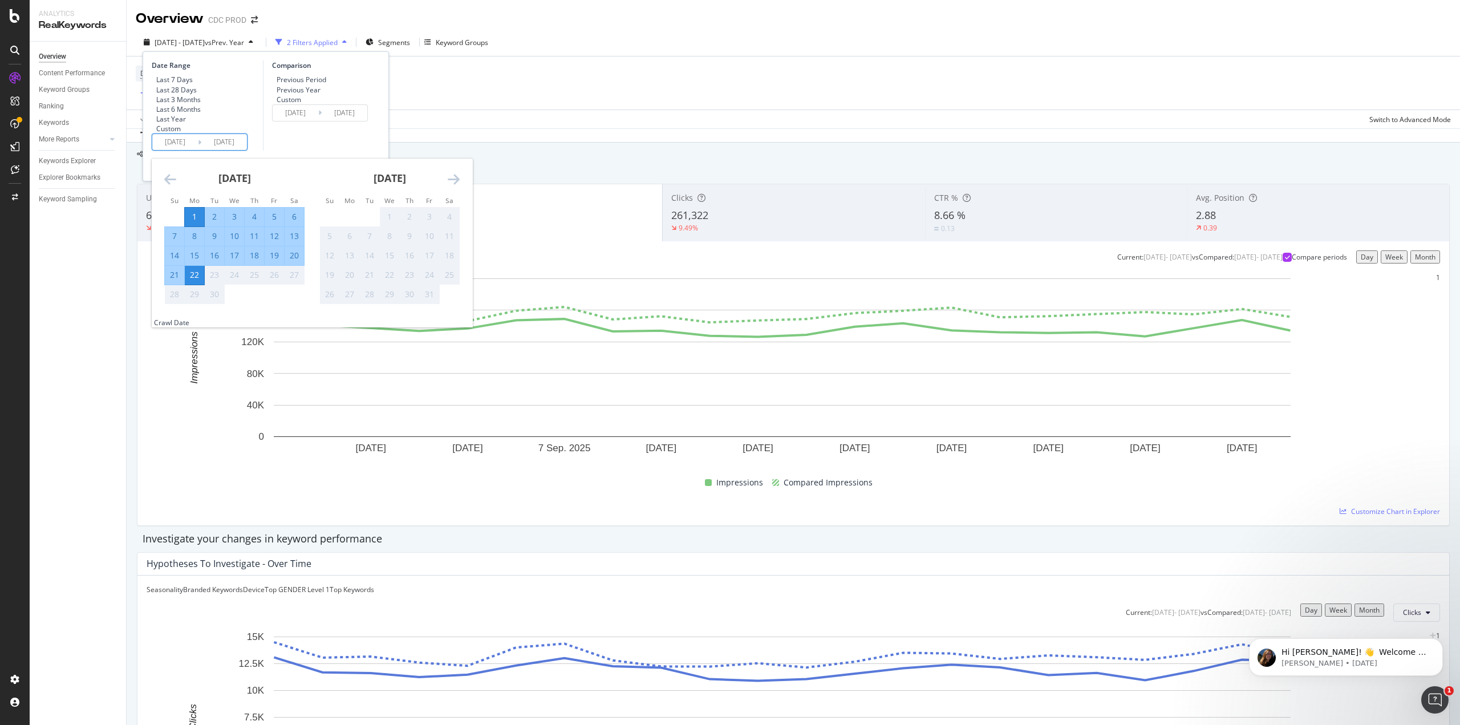
click at [167, 186] on icon "Move backward to switch to the previous month." at bounding box center [170, 179] width 12 height 14
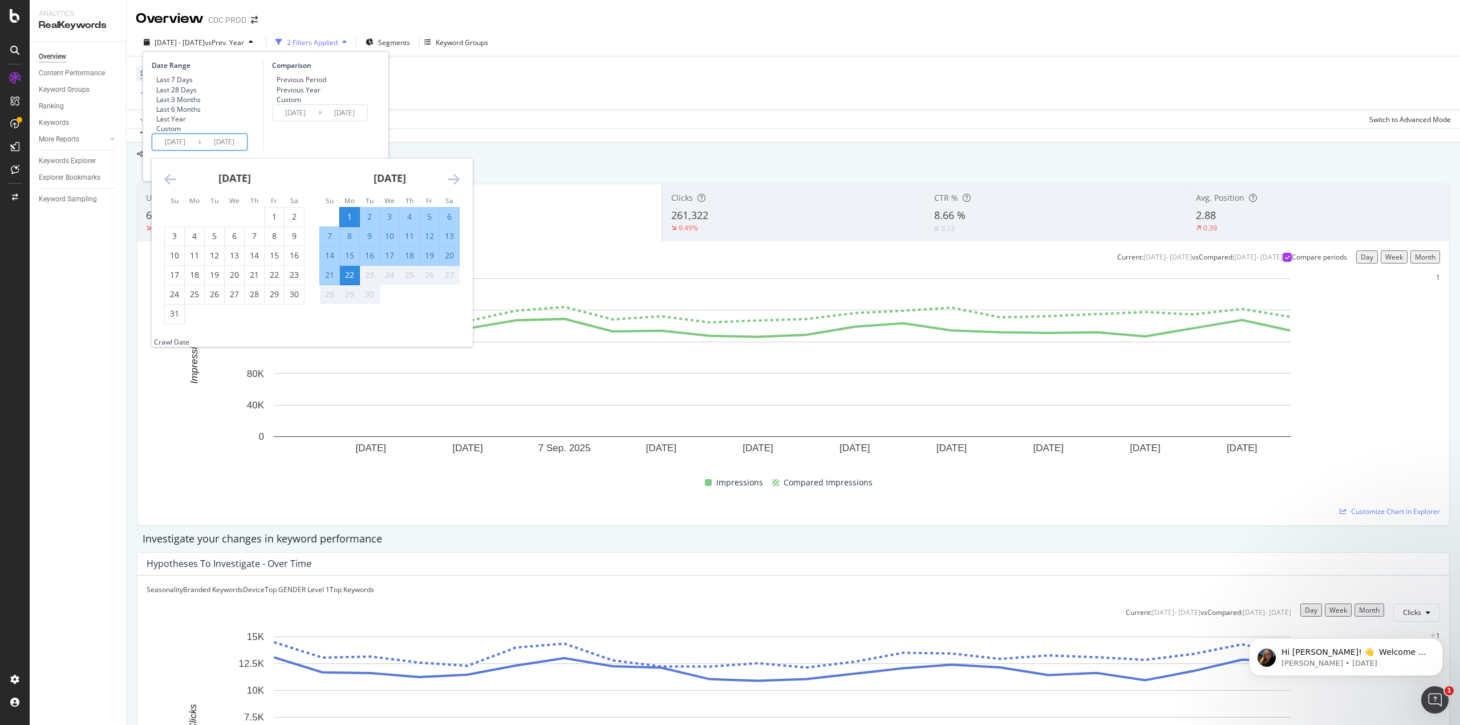
click at [167, 186] on icon "Move backward to switch to the previous month." at bounding box center [170, 179] width 12 height 14
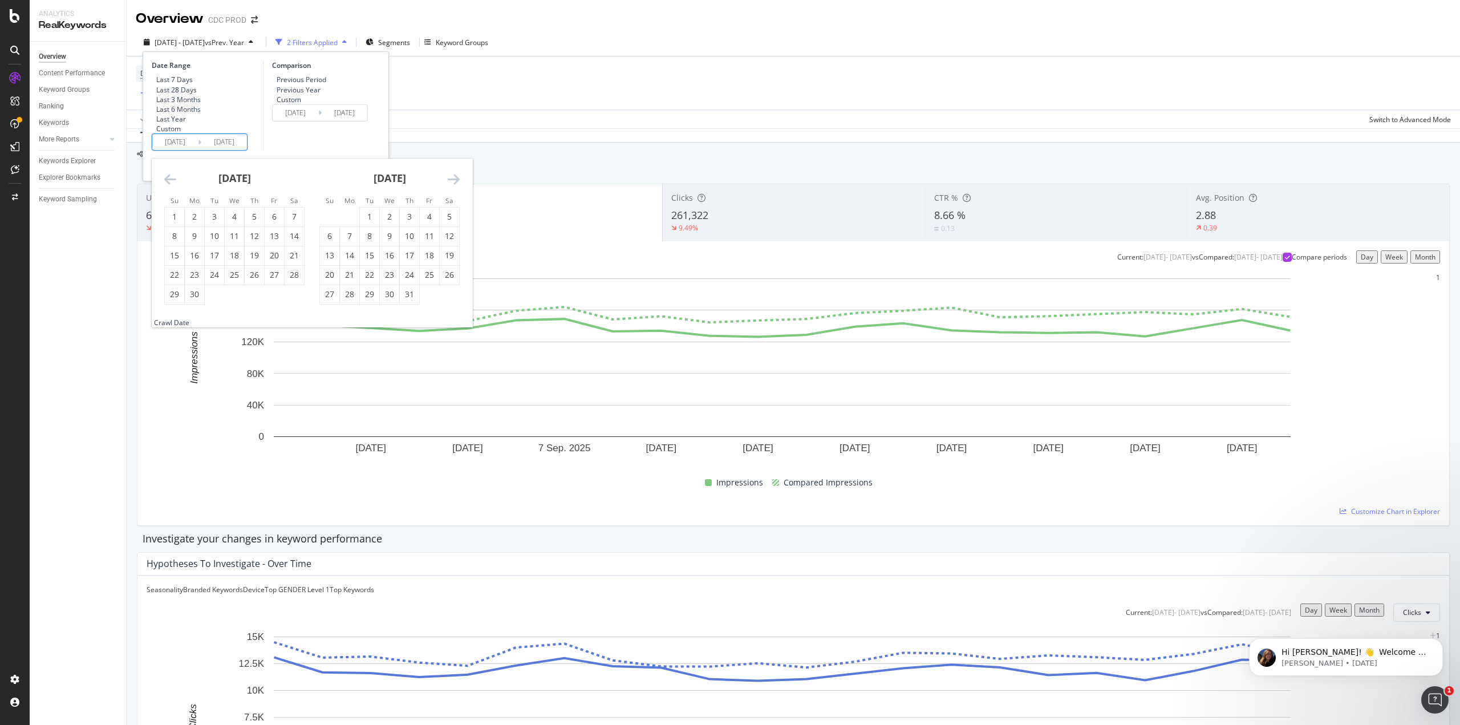
click at [167, 186] on icon "Move backward to switch to the previous month." at bounding box center [170, 179] width 12 height 14
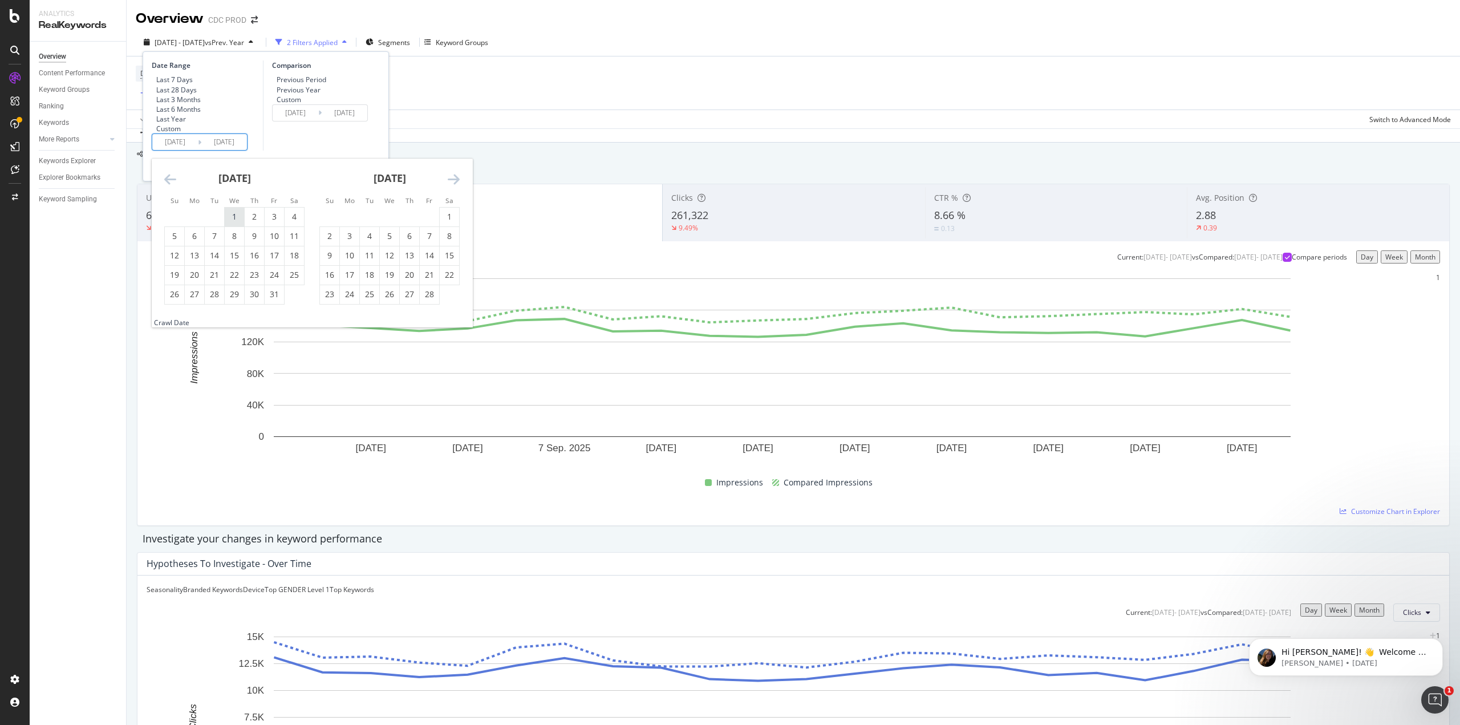
click at [234, 222] on div "1" at bounding box center [234, 216] width 19 height 11
type input "[DATE]"
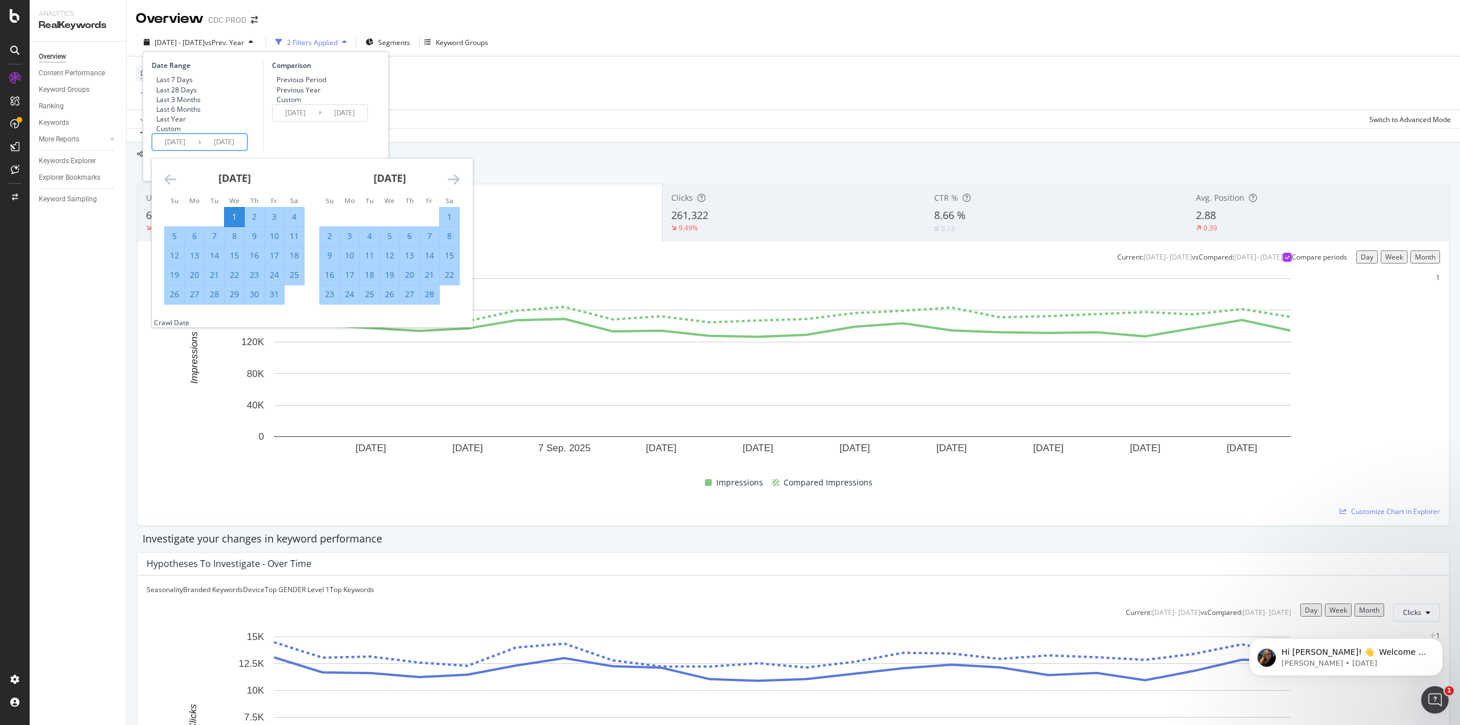
click at [452, 186] on icon "Move forward to switch to the next month." at bounding box center [454, 179] width 12 height 14
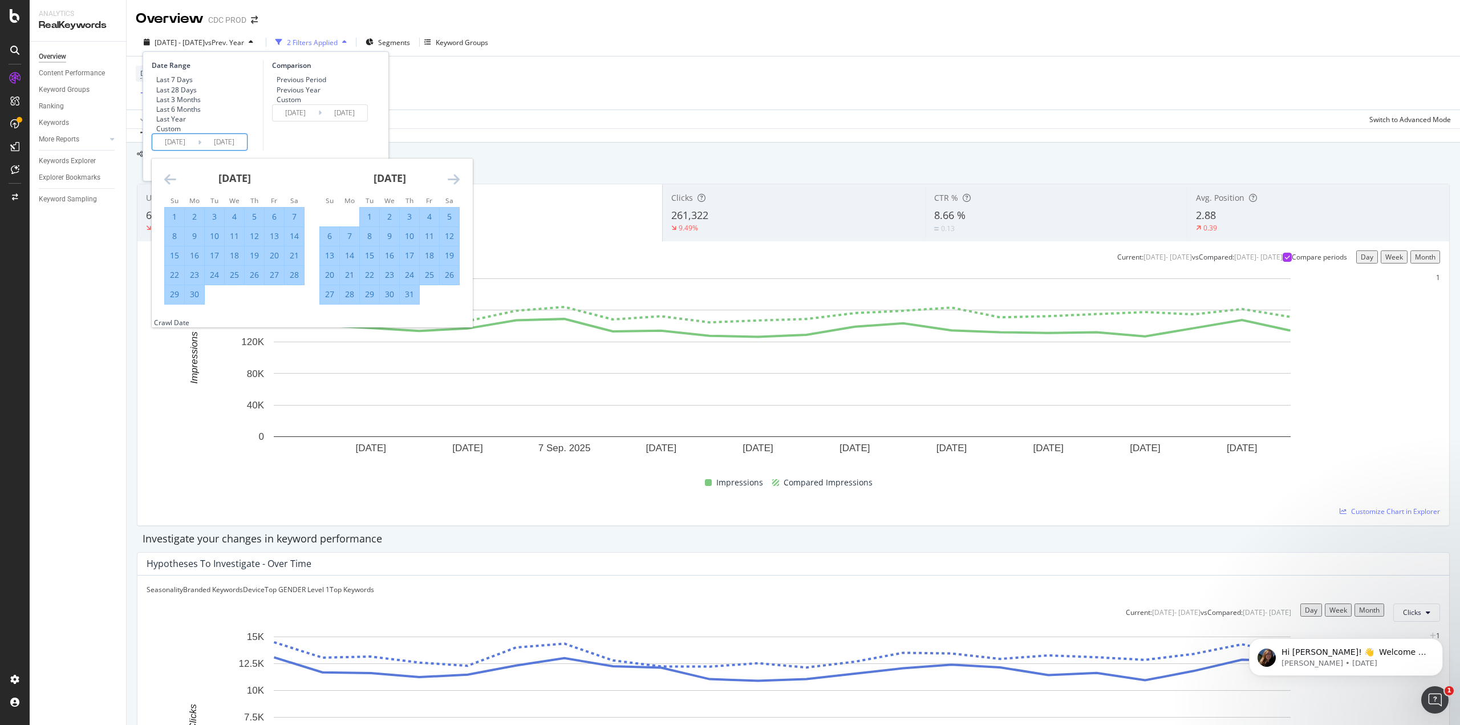
click at [452, 186] on icon "Move forward to switch to the next month." at bounding box center [454, 179] width 12 height 14
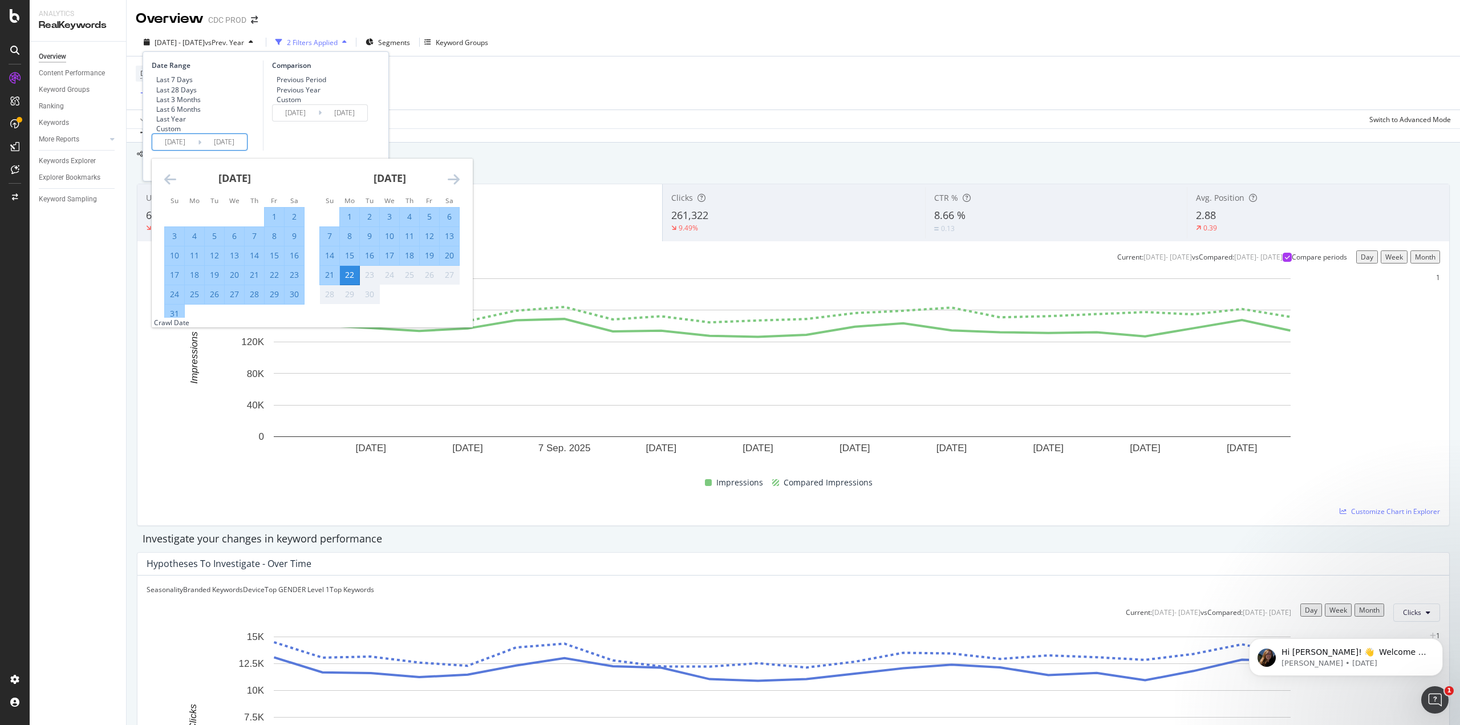
click at [362, 151] on div "Comparison Previous Period Previous Year Custom [DATE] Navigate forward to inte…" at bounding box center [317, 105] width 108 height 90
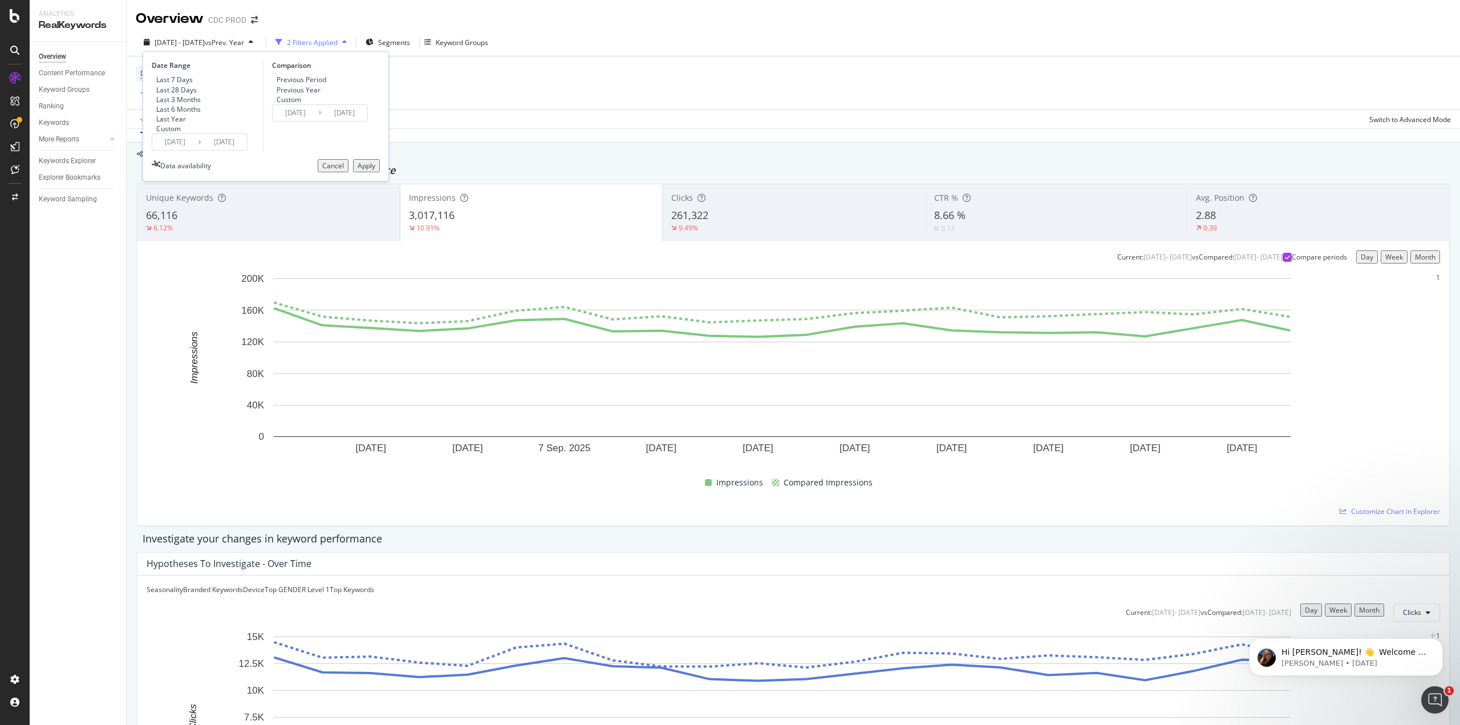
click at [358, 171] on div "Apply" at bounding box center [367, 166] width 18 height 10
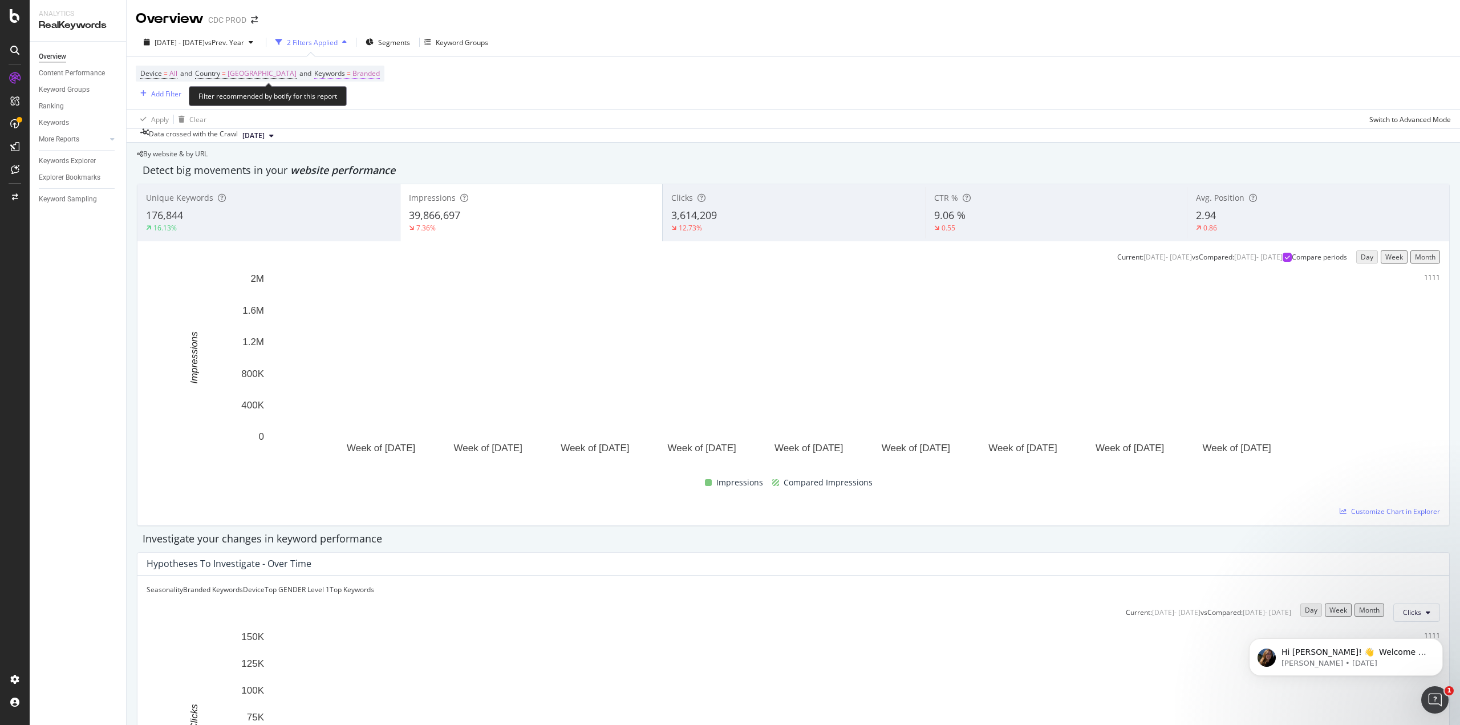
click at [380, 72] on span "Branded" at bounding box center [366, 74] width 27 height 16
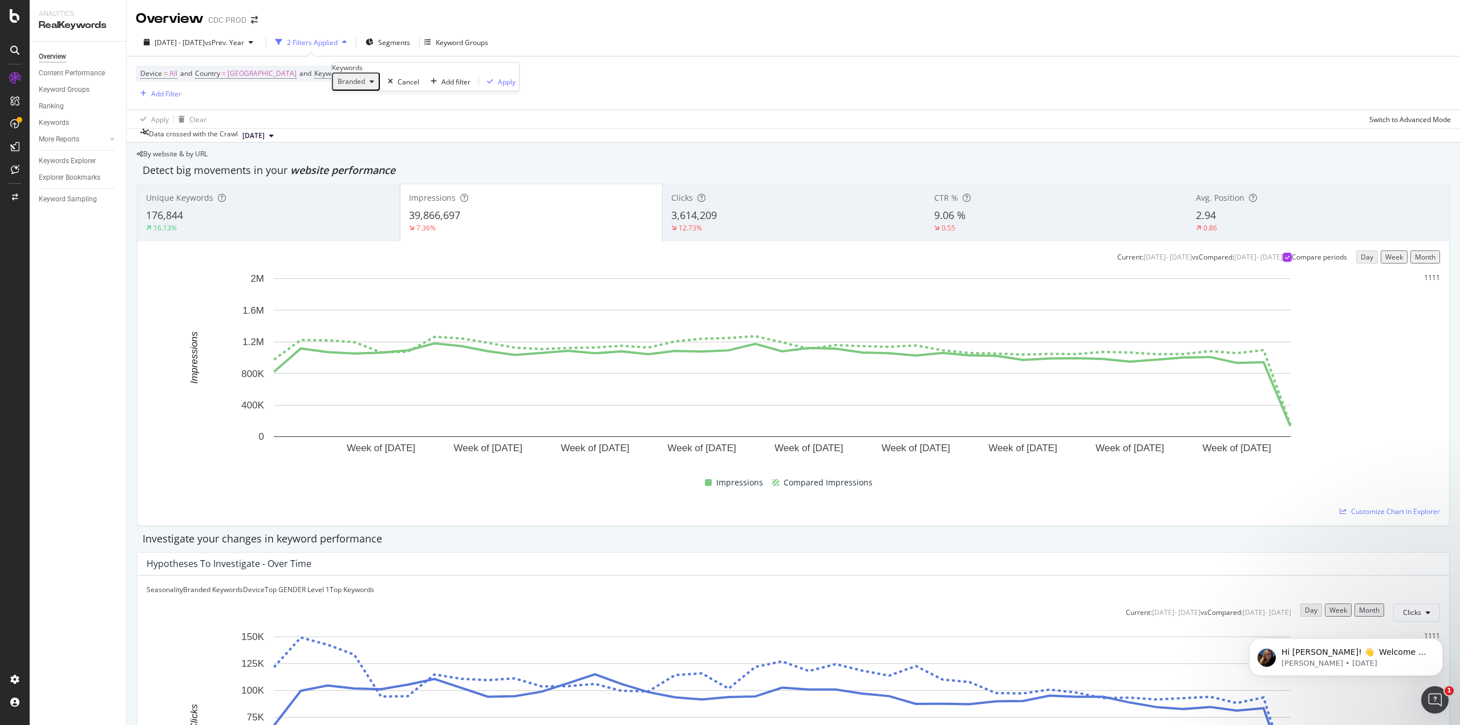
click at [378, 89] on div "Branded" at bounding box center [356, 81] width 46 height 15
click at [372, 203] on span "All" at bounding box center [409, 208] width 116 height 10
click at [479, 87] on div "Apply" at bounding box center [488, 82] width 18 height 10
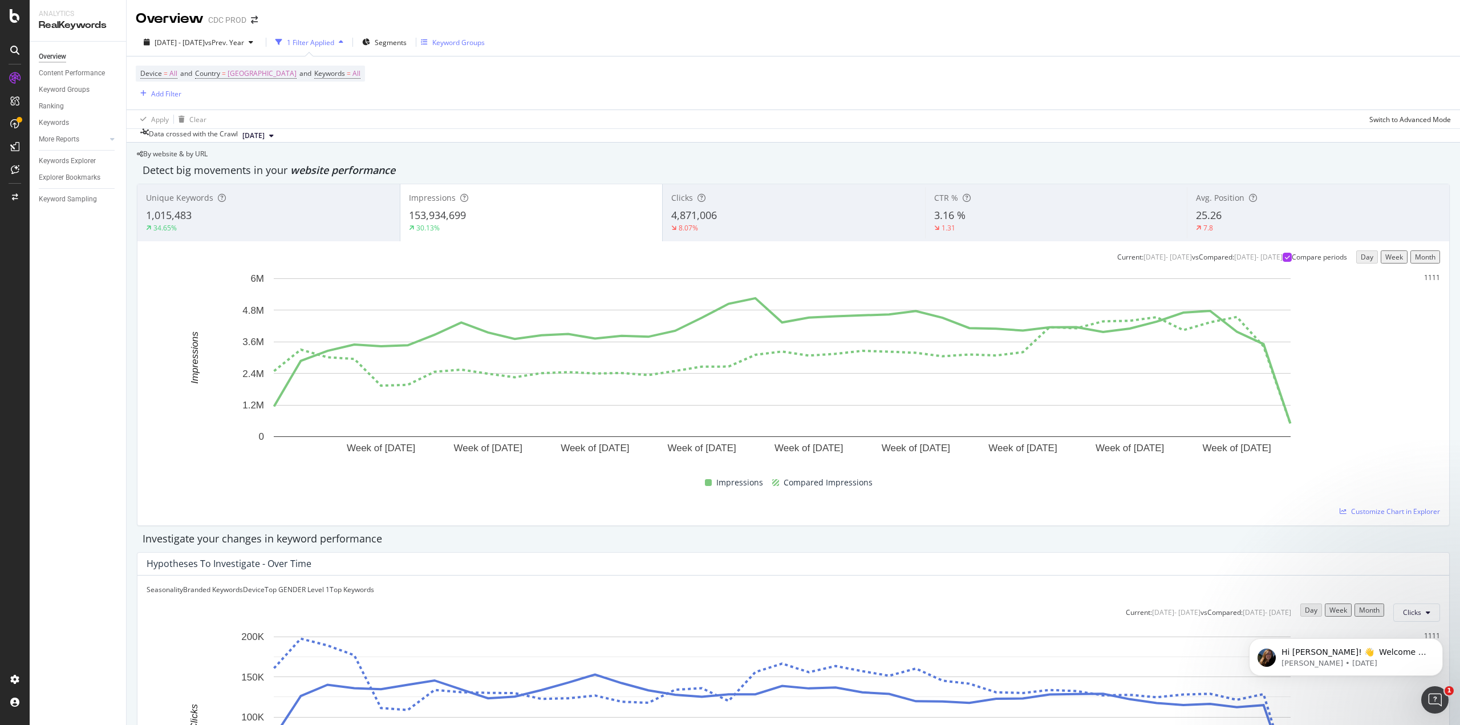
click at [459, 48] on div "Keyword Groups" at bounding box center [453, 42] width 64 height 17
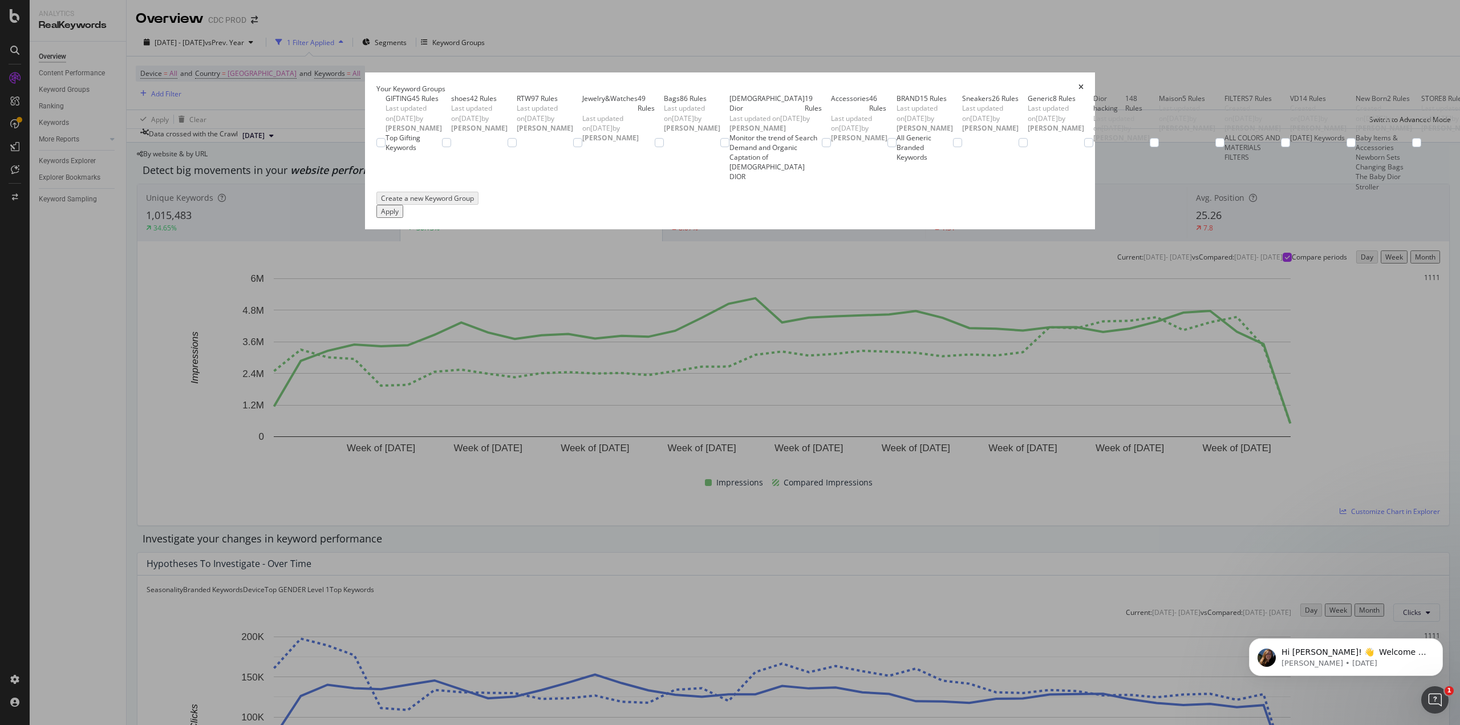
scroll to position [238, 0]
